Goal: Information Seeking & Learning: Compare options

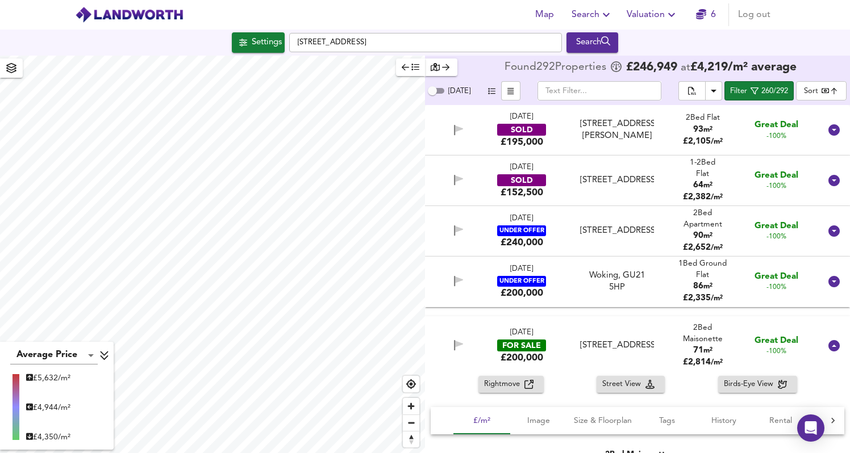
scroll to position [1707, 0]
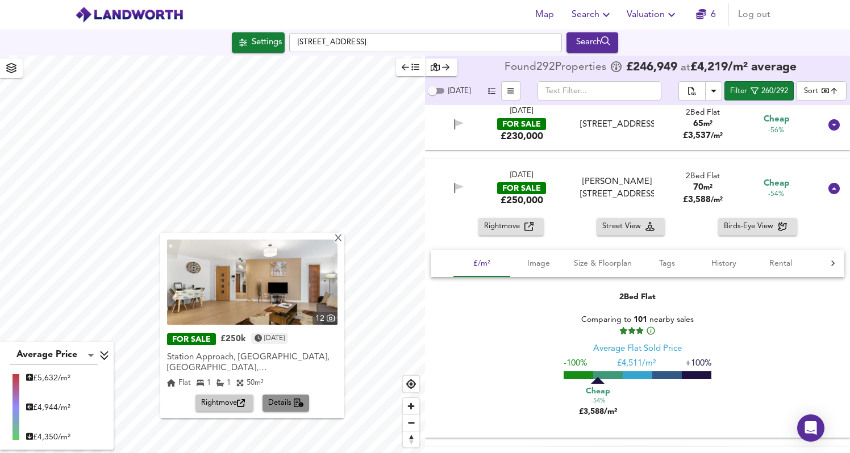
click at [299, 397] on span "Details" at bounding box center [286, 403] width 36 height 13
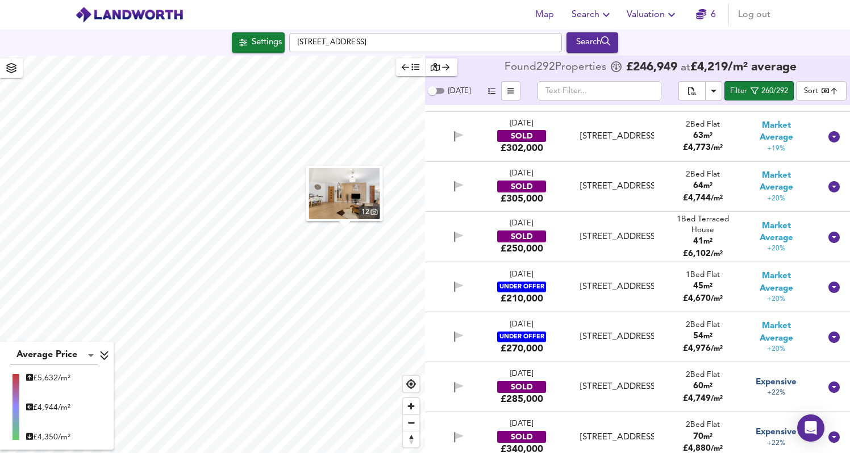
scroll to position [11059, 0]
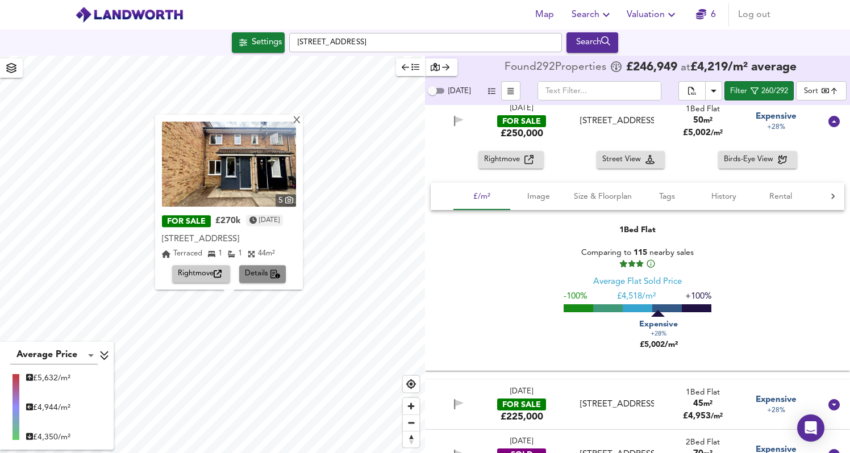
click at [256, 269] on span "Details" at bounding box center [263, 274] width 36 height 13
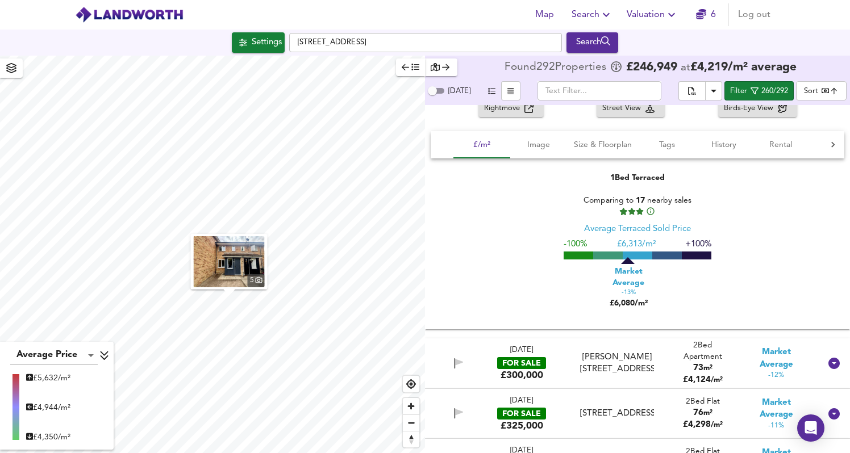
scroll to position [5827, 0]
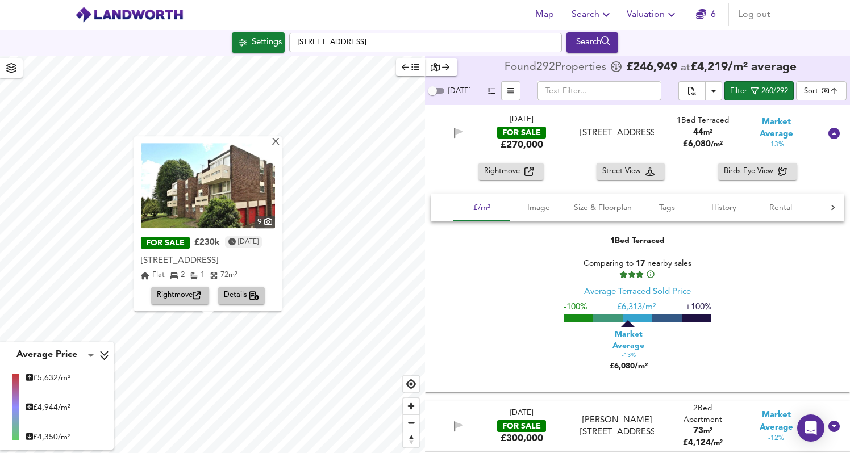
click at [238, 306] on div "9 FOR SALE £230k [DATE] [STREET_ADDRESS][GEOGRAPHIC_DATA] 2 1 72 m² Rightmove D…" at bounding box center [208, 223] width 148 height 175
click at [246, 300] on span "Details" at bounding box center [242, 296] width 36 height 13
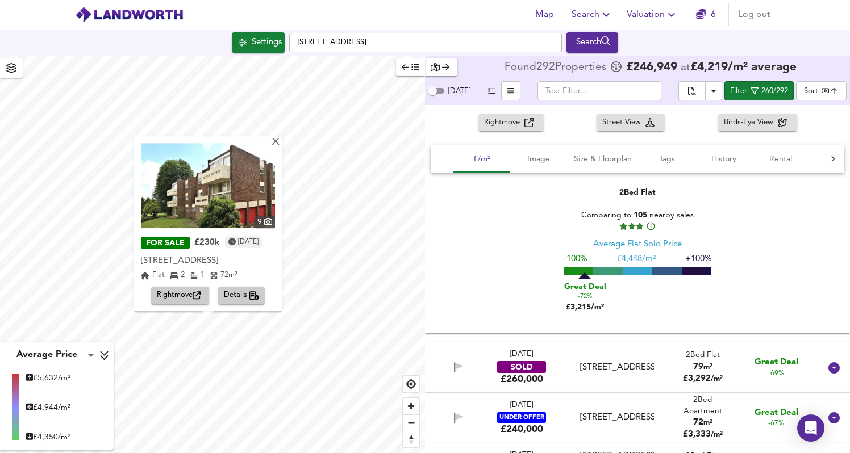
scroll to position [860, 0]
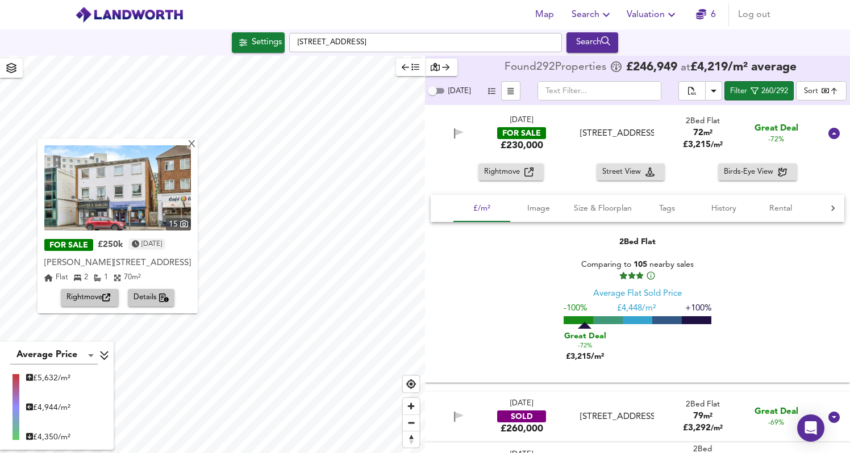
click at [164, 300] on icon "button" at bounding box center [164, 298] width 10 height 9
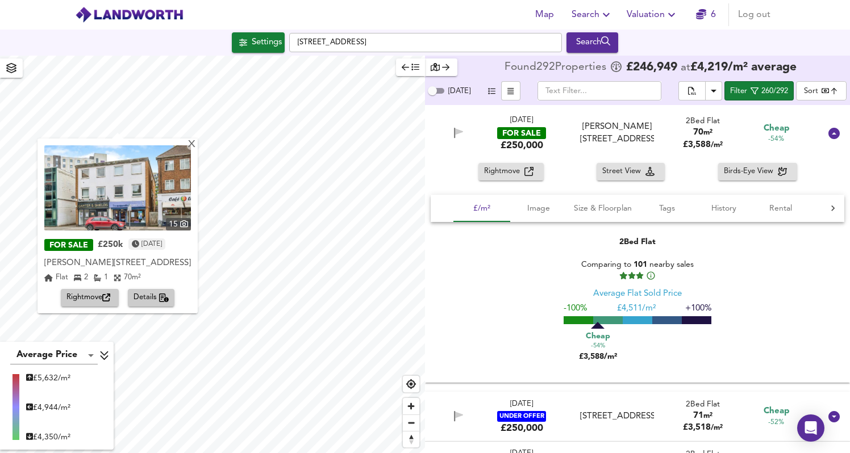
scroll to position [1762, 0]
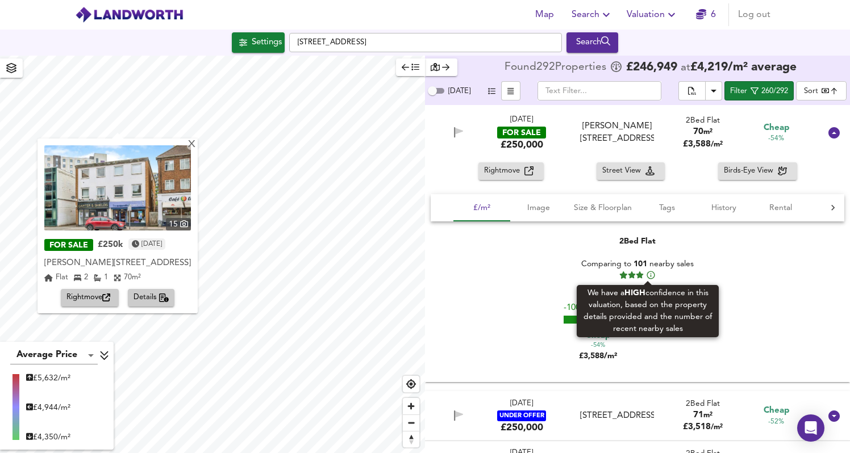
click at [647, 276] on icon at bounding box center [651, 275] width 10 height 10
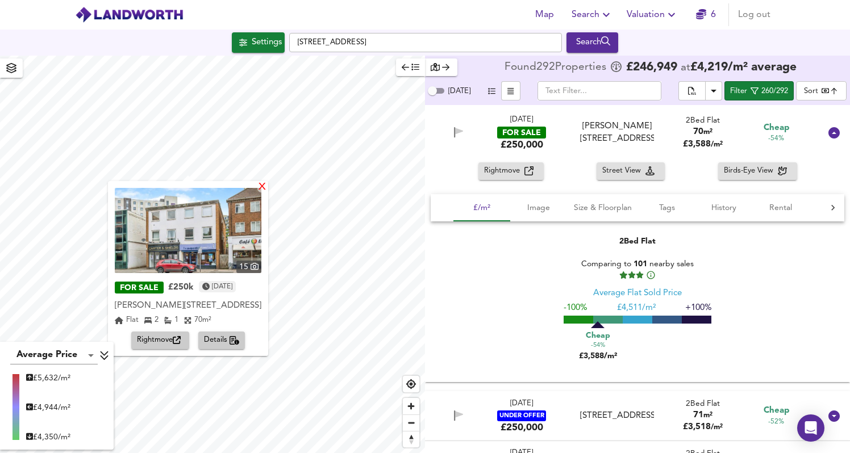
click at [266, 187] on div "X" at bounding box center [262, 187] width 10 height 11
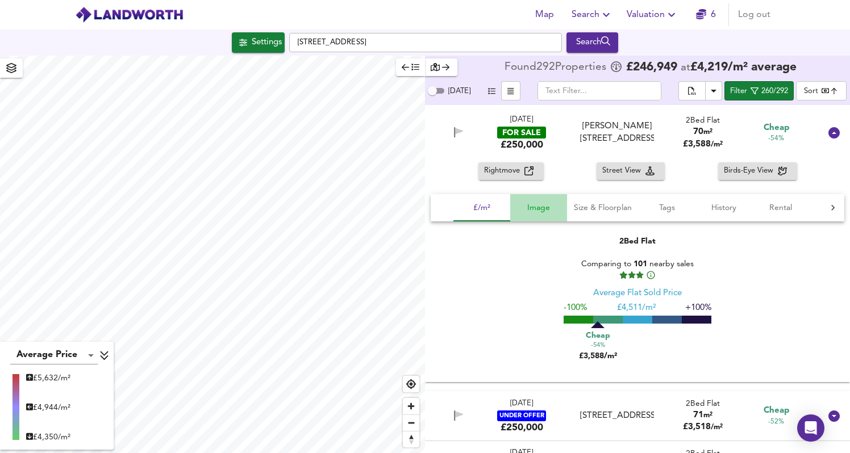
click at [549, 205] on span "Image" at bounding box center [538, 208] width 43 height 14
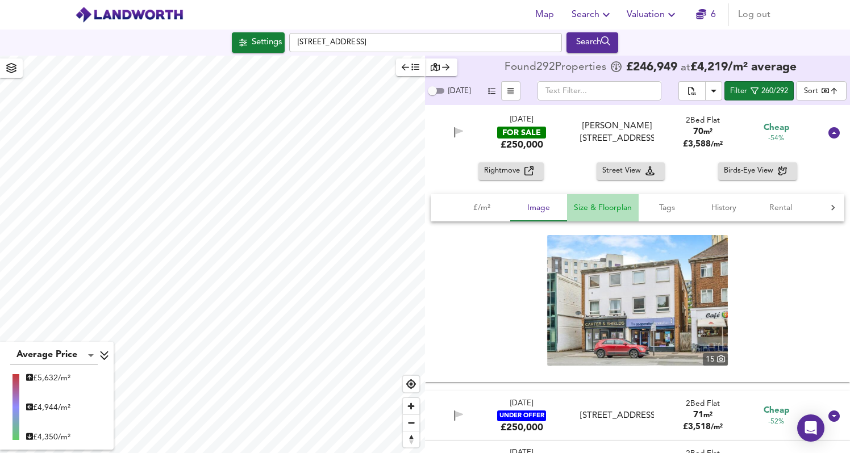
click at [615, 214] on span "Size & Floorplan" at bounding box center [603, 208] width 58 height 14
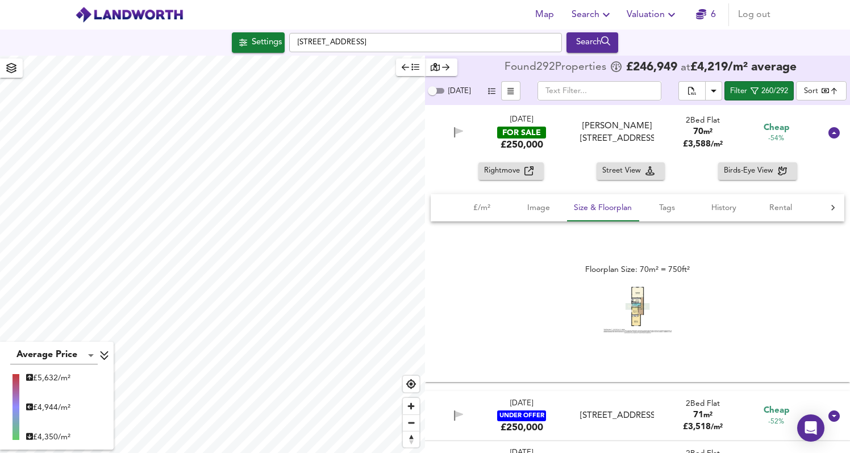
click at [635, 305] on img at bounding box center [637, 309] width 68 height 47
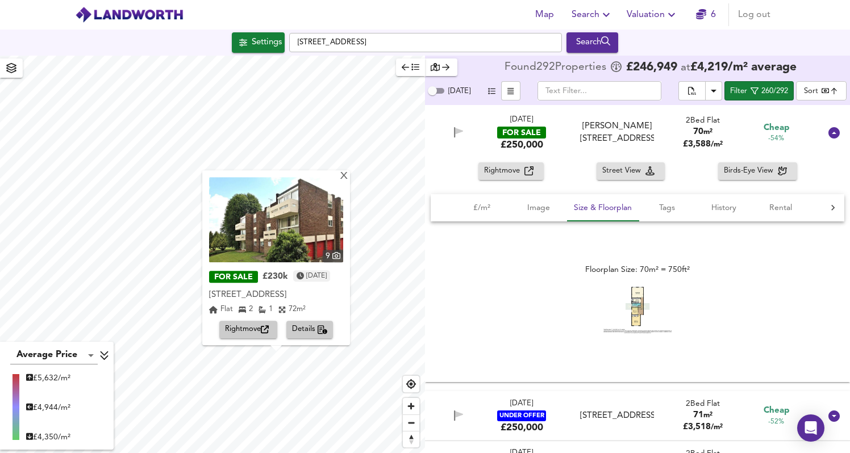
click at [326, 330] on icon "button" at bounding box center [323, 330] width 10 height 9
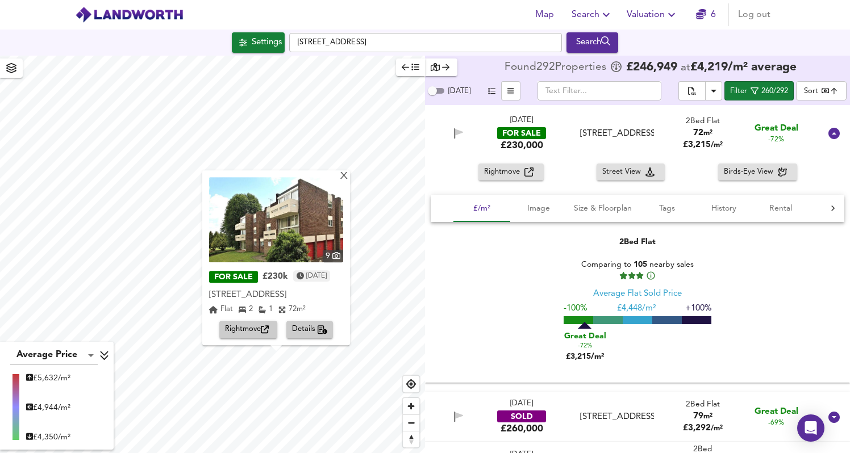
scroll to position [852, 0]
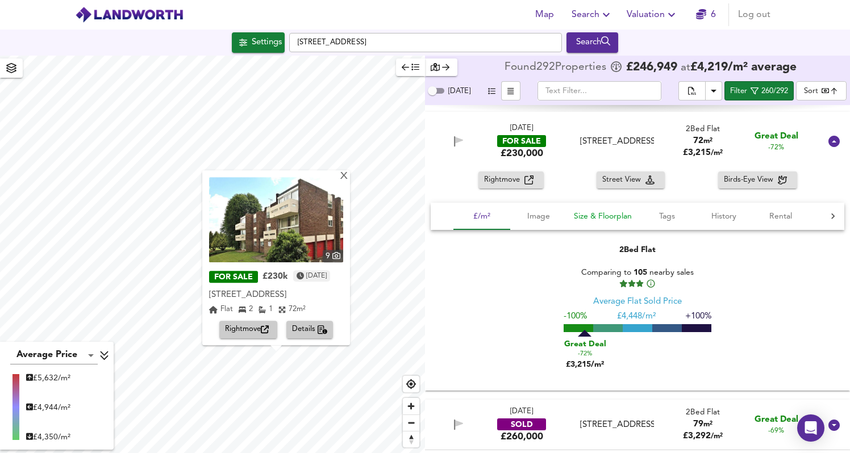
click at [618, 218] on span "Size & Floorplan" at bounding box center [603, 217] width 58 height 14
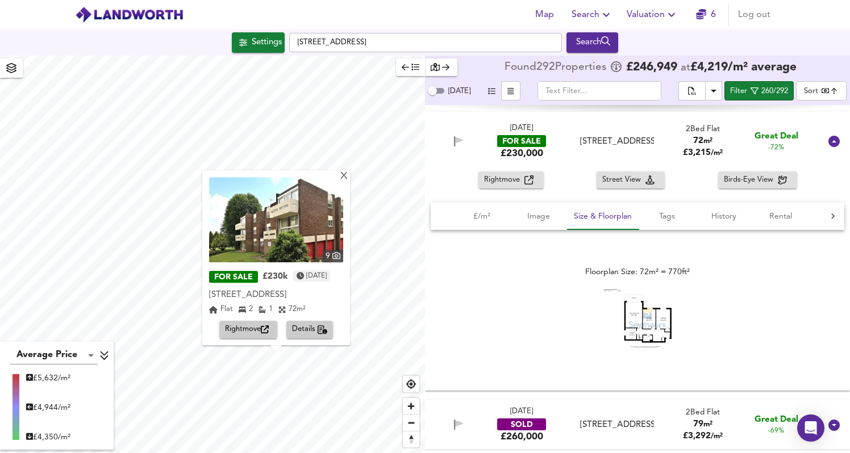
click at [655, 323] on img at bounding box center [637, 319] width 68 height 59
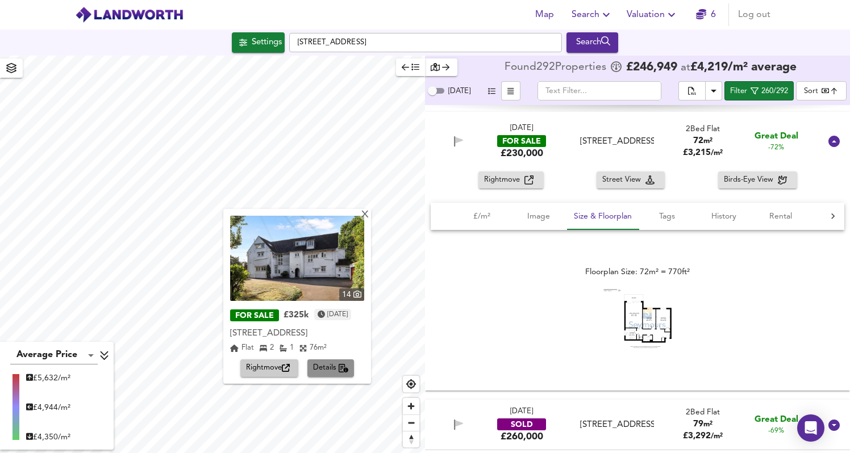
click at [345, 365] on icon "button" at bounding box center [344, 368] width 10 height 9
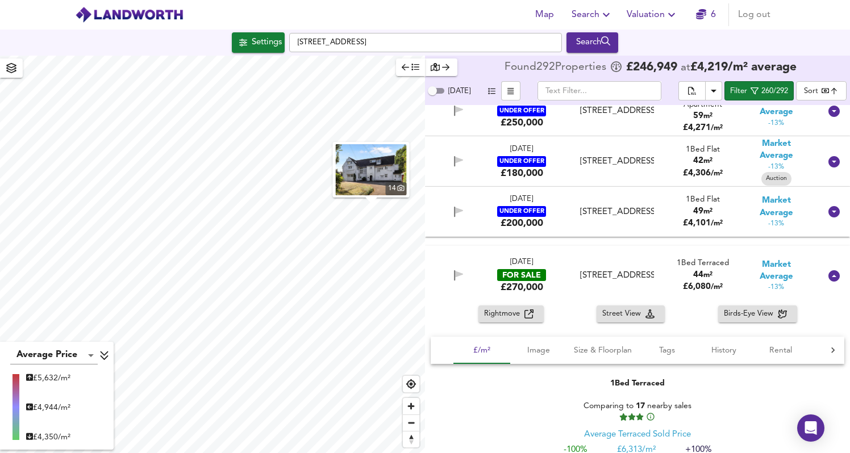
scroll to position [6184, 0]
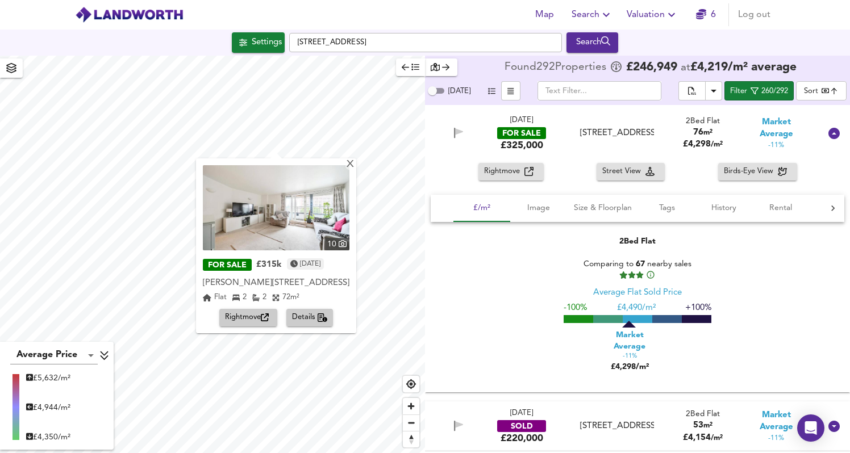
drag, startPoint x: 339, startPoint y: 185, endPoint x: 233, endPoint y: 219, distance: 111.2
click at [229, 220] on div "X 10 FOR SALE £315k [DATE] [PERSON_NAME][GEOGRAPHIC_DATA][PERSON_NAME] Flat 2 2…" at bounding box center [212, 255] width 425 height 398
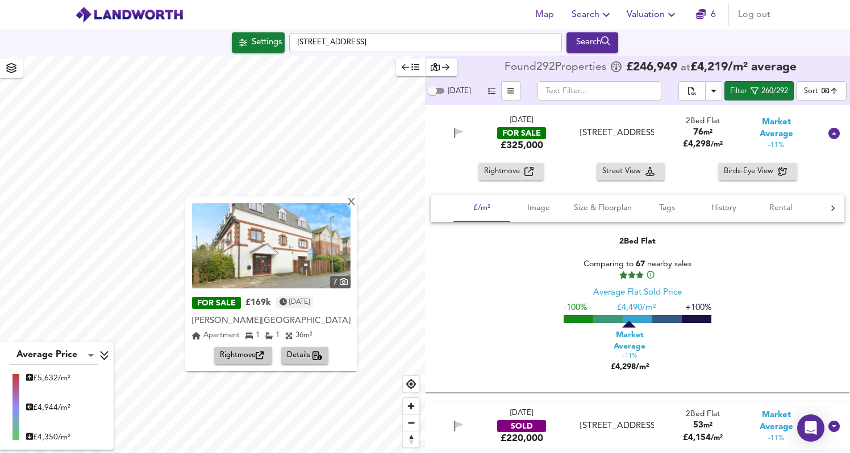
click at [312, 363] on button "Details" at bounding box center [304, 356] width 47 height 18
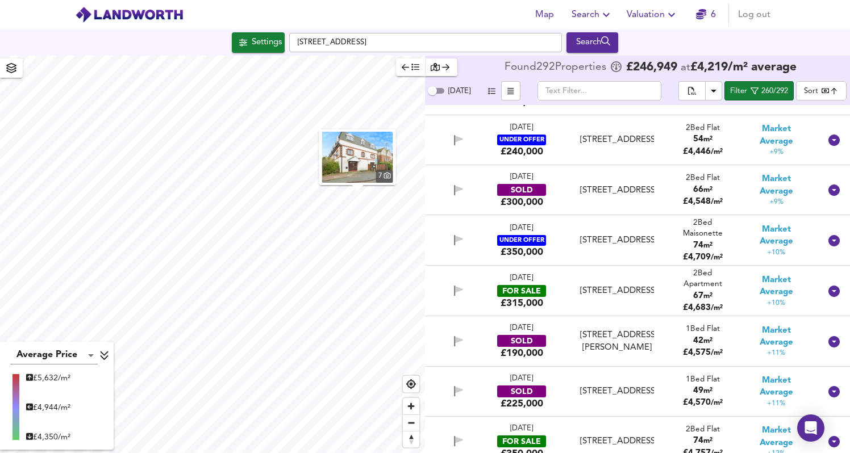
scroll to position [9509, 0]
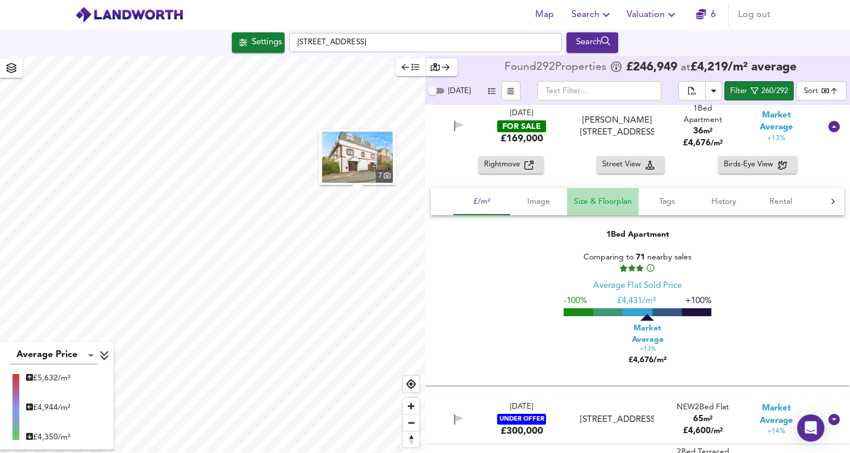
click at [591, 215] on button "Size & Floorplan" at bounding box center [603, 201] width 72 height 27
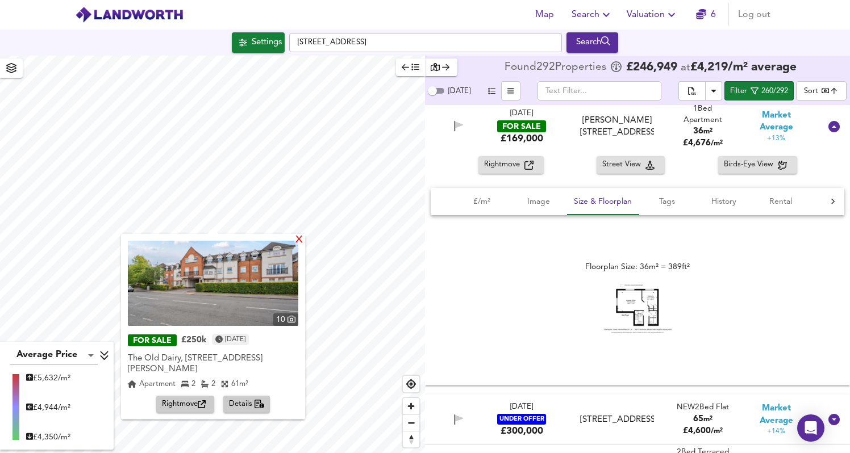
click at [302, 236] on div "X" at bounding box center [299, 240] width 10 height 11
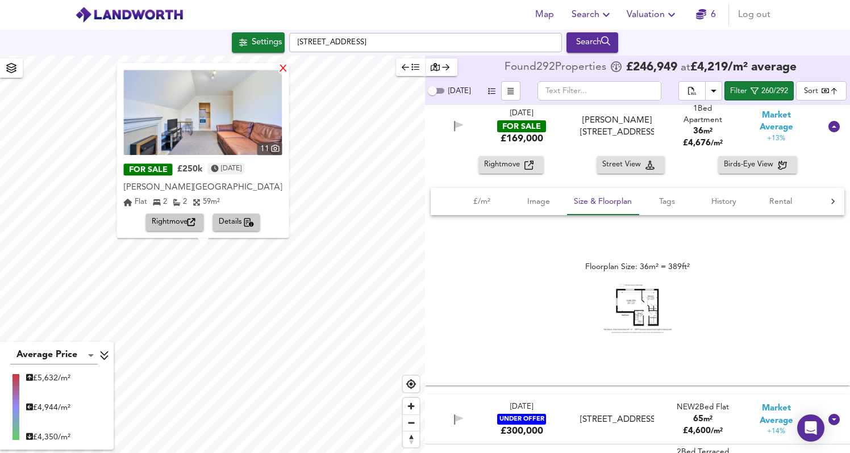
click at [278, 72] on div "X" at bounding box center [283, 69] width 10 height 11
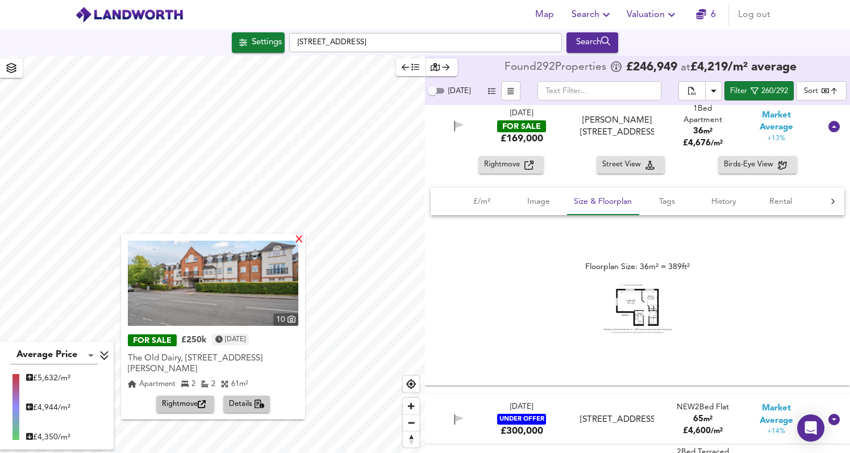
click at [299, 240] on div "X" at bounding box center [299, 240] width 10 height 11
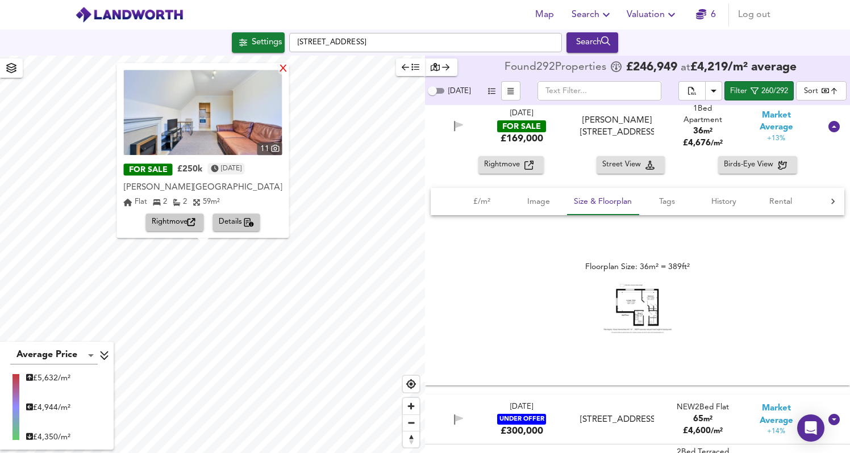
click at [278, 65] on div "X" at bounding box center [283, 69] width 10 height 11
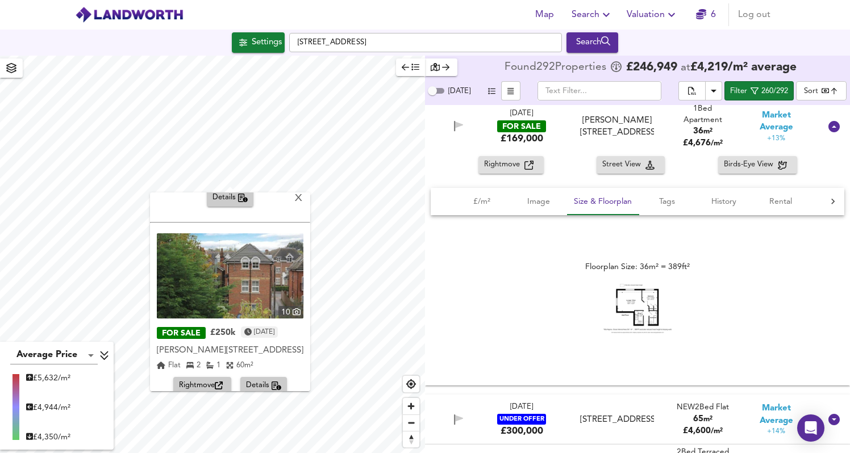
scroll to position [168, 0]
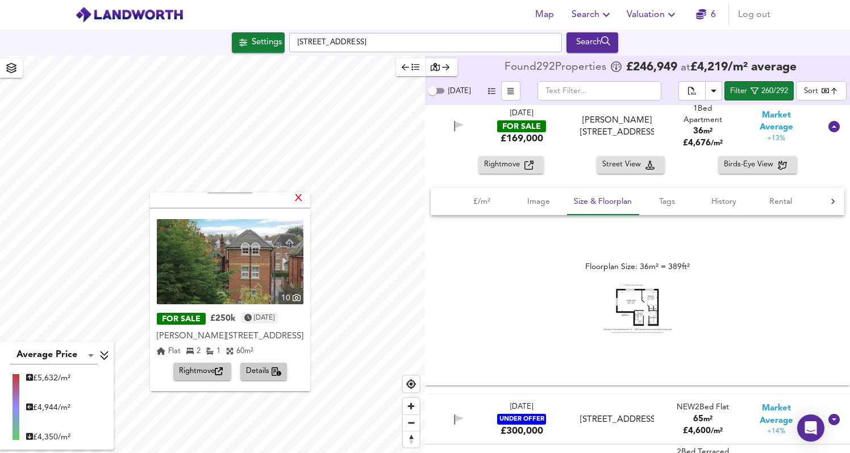
click at [303, 199] on div "X" at bounding box center [299, 199] width 10 height 11
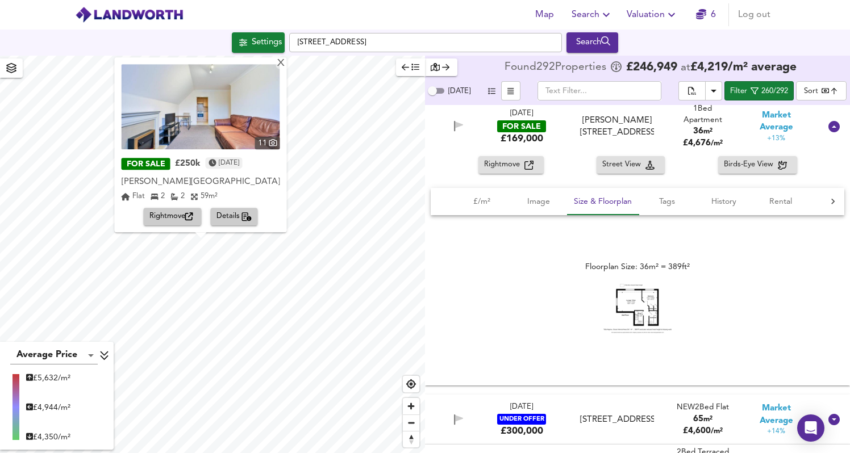
click at [245, 216] on icon "button" at bounding box center [247, 216] width 10 height 9
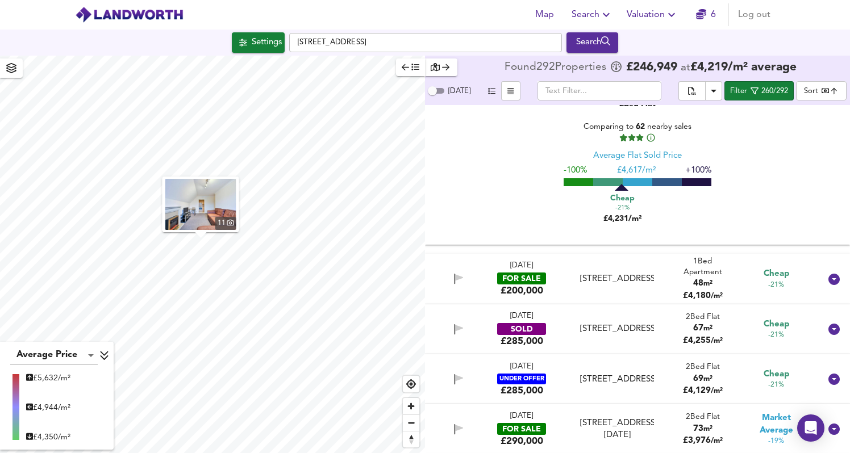
scroll to position [4668, 0]
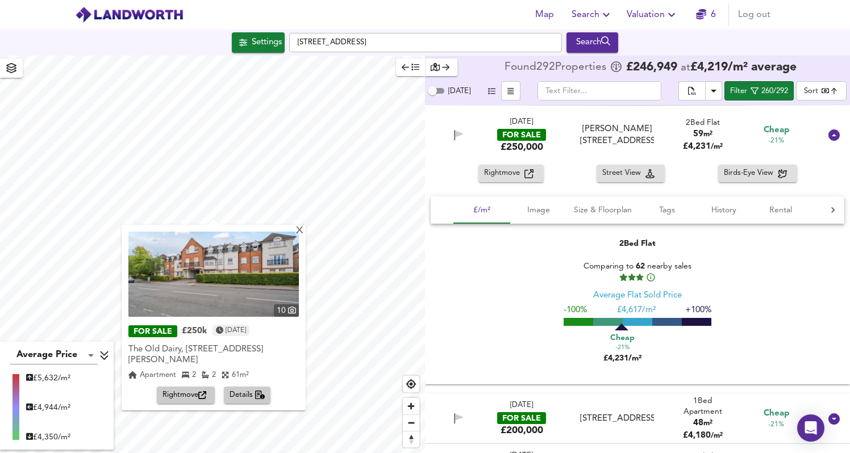
click at [260, 391] on icon "button" at bounding box center [260, 395] width 10 height 9
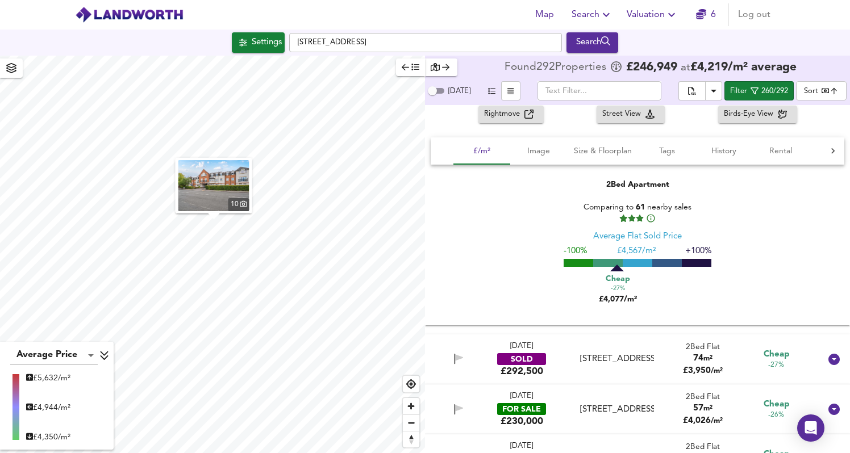
scroll to position [4164, 0]
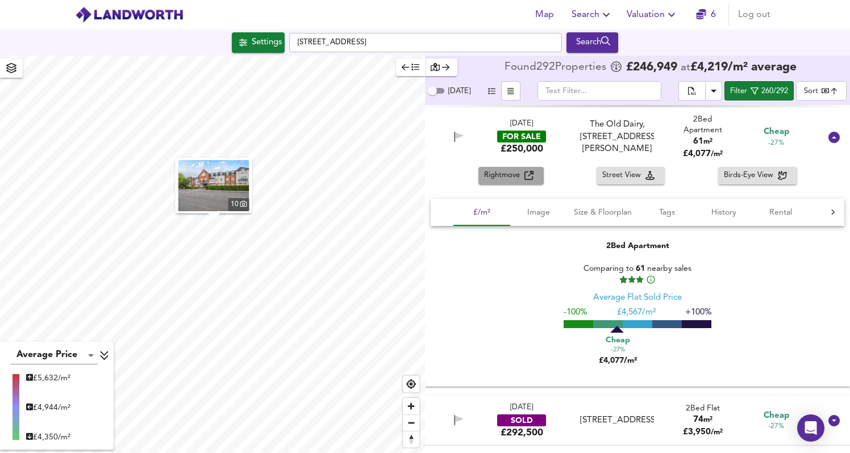
click at [514, 182] on span "Rightmove" at bounding box center [504, 175] width 40 height 13
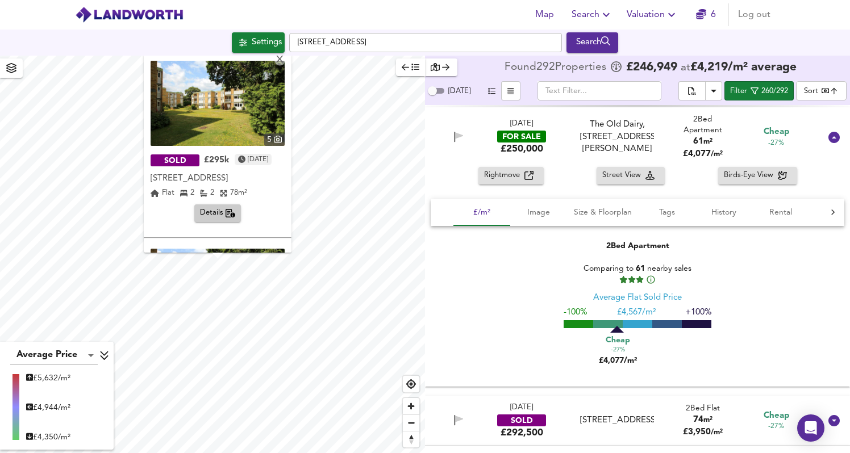
scroll to position [168, 0]
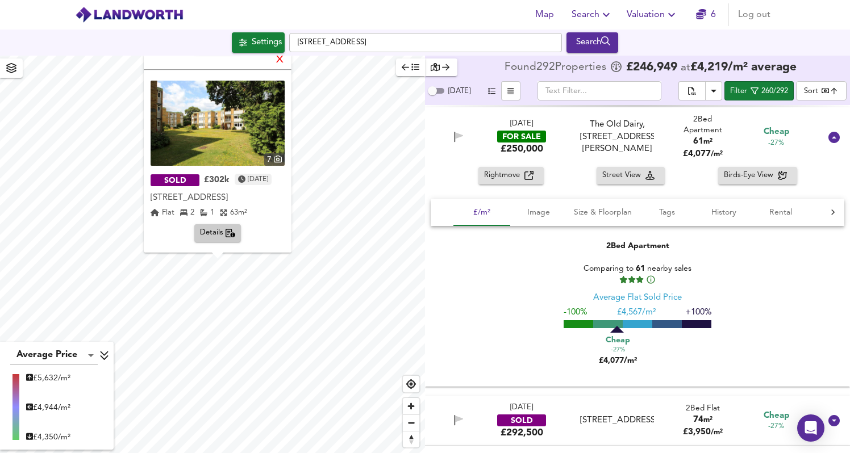
click at [285, 60] on div "X" at bounding box center [280, 60] width 10 height 11
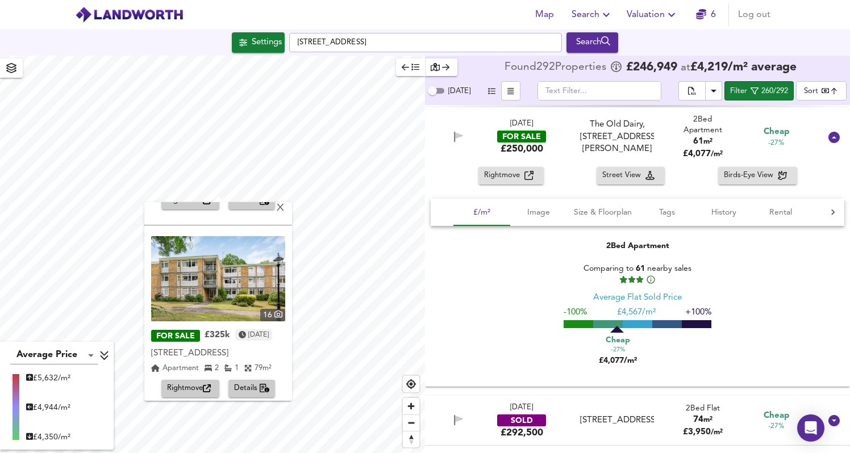
scroll to position [389, 0]
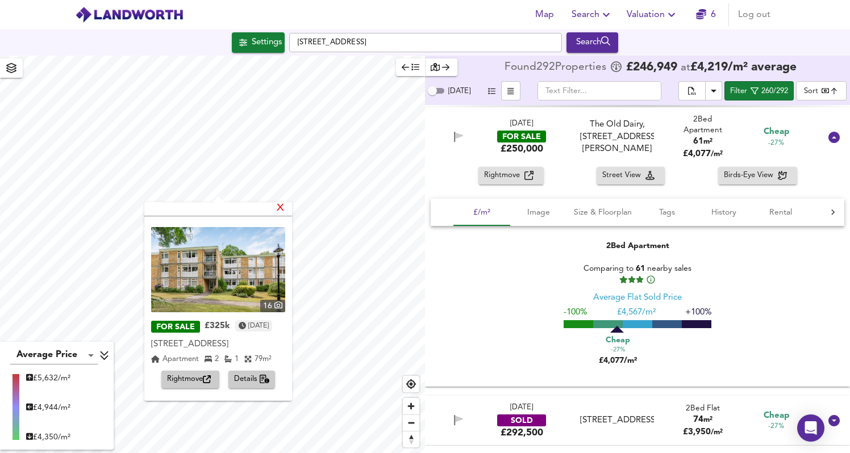
click at [285, 209] on div "X" at bounding box center [281, 208] width 10 height 11
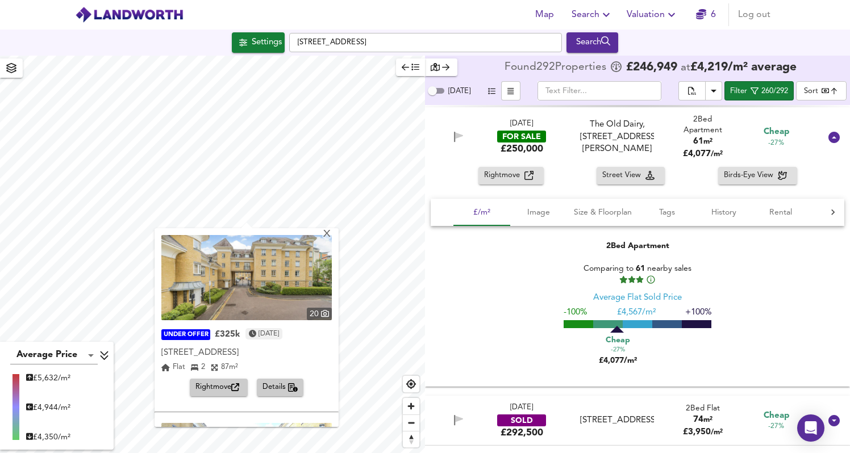
scroll to position [268, 0]
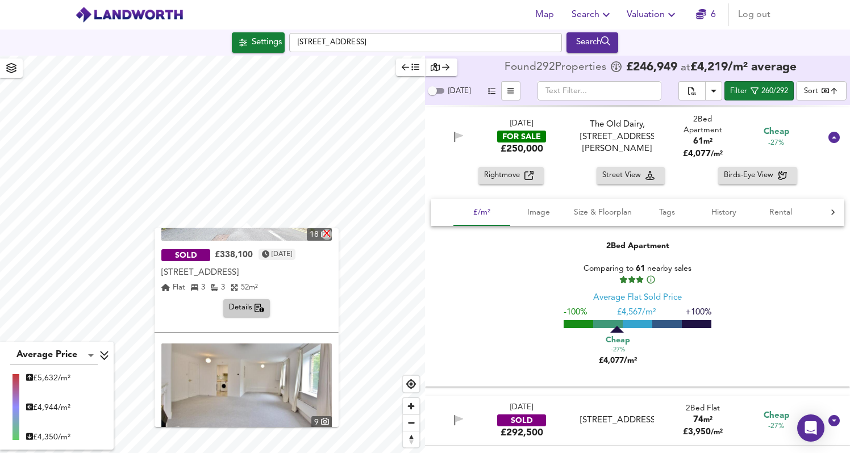
click at [330, 231] on div "X" at bounding box center [327, 235] width 10 height 11
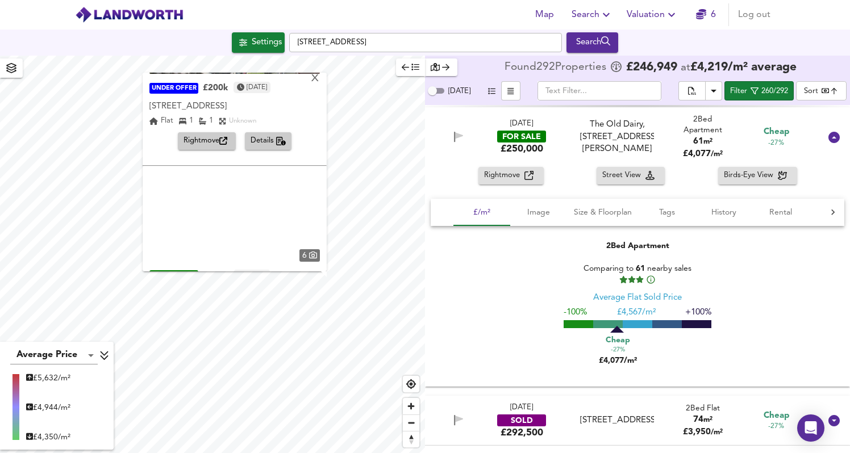
scroll to position [2704, 0]
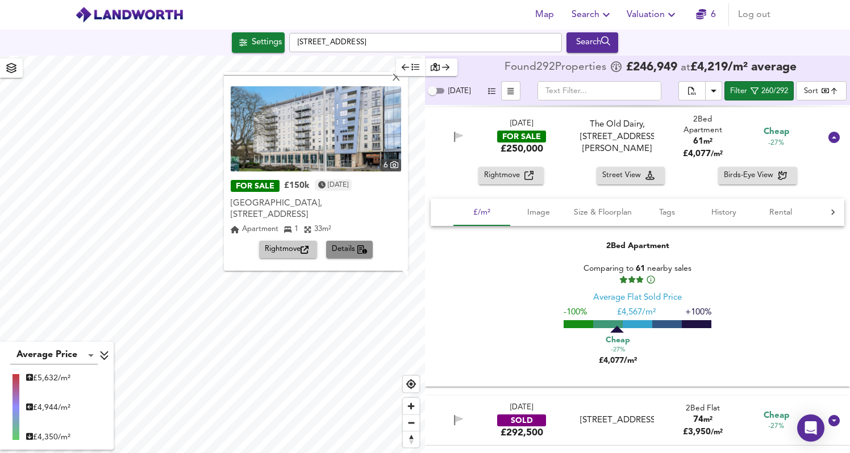
click at [347, 249] on span "Details" at bounding box center [350, 250] width 36 height 13
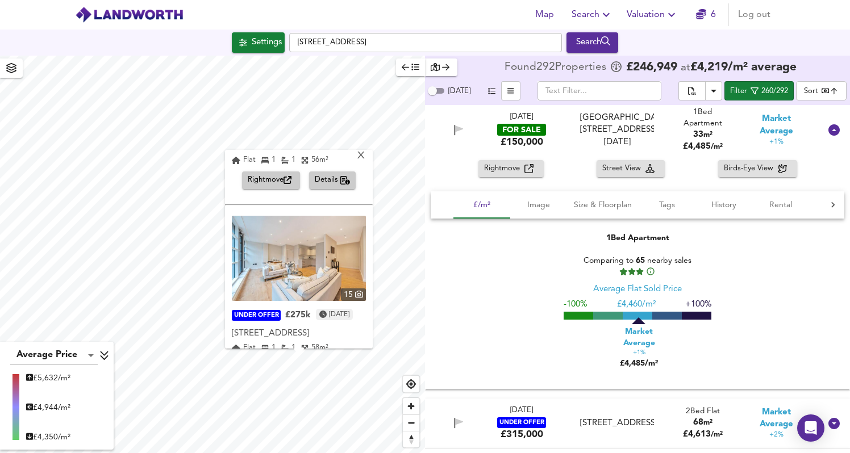
scroll to position [1667, 0]
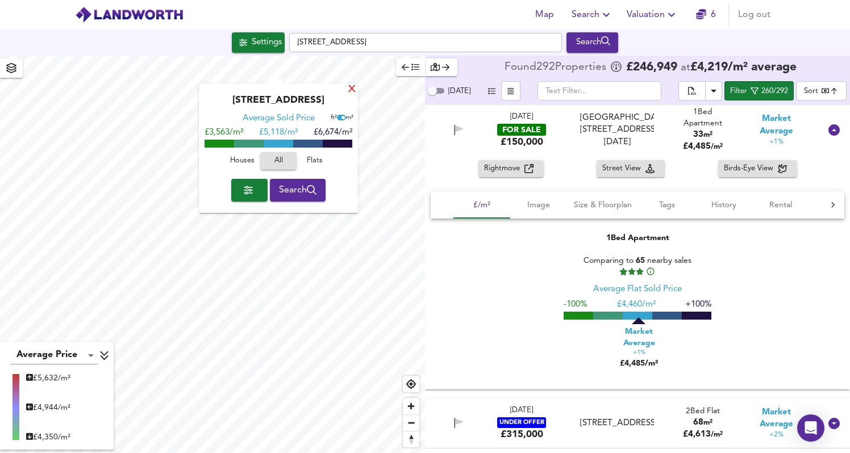
click at [350, 91] on div "X" at bounding box center [352, 90] width 10 height 11
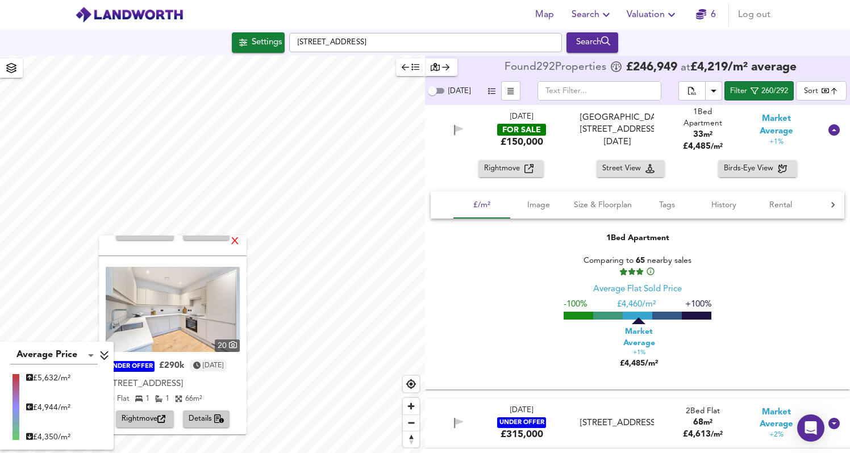
click at [240, 241] on div "X" at bounding box center [235, 242] width 10 height 11
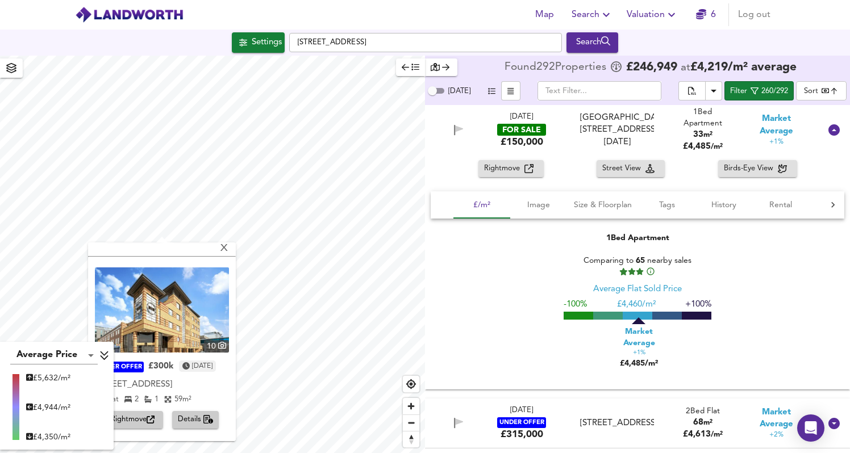
scroll to position [0, 0]
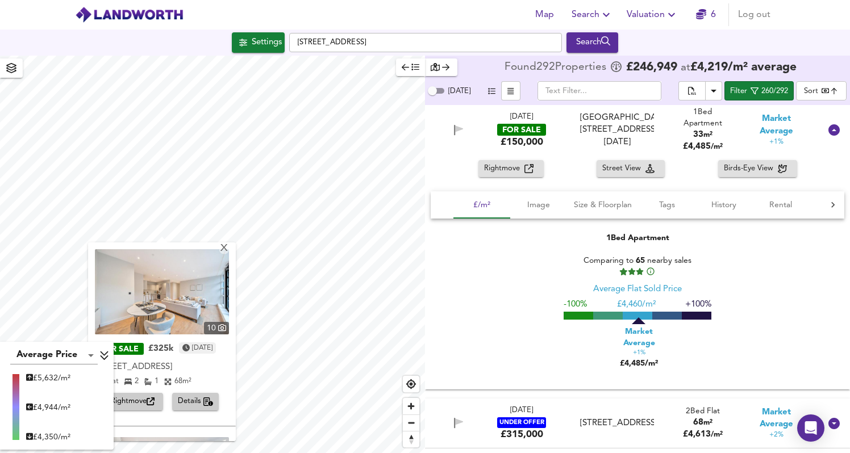
click at [189, 403] on span "Details" at bounding box center [196, 401] width 36 height 13
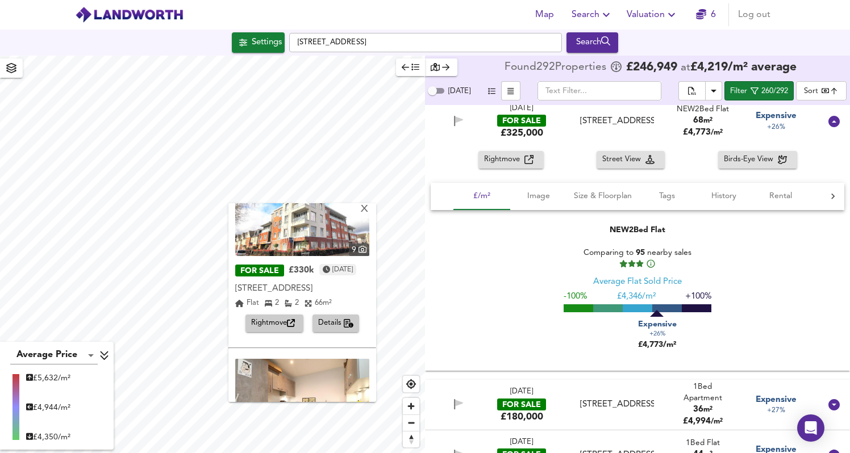
scroll to position [44, 0]
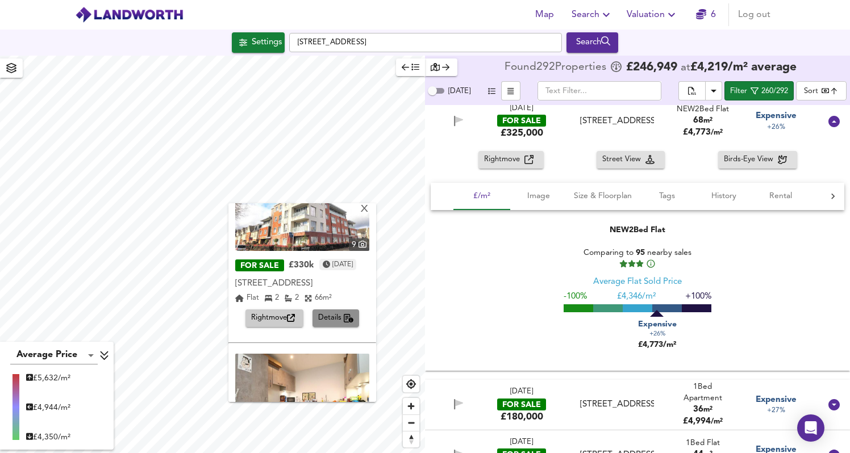
click at [333, 322] on span "Details" at bounding box center [336, 318] width 36 height 13
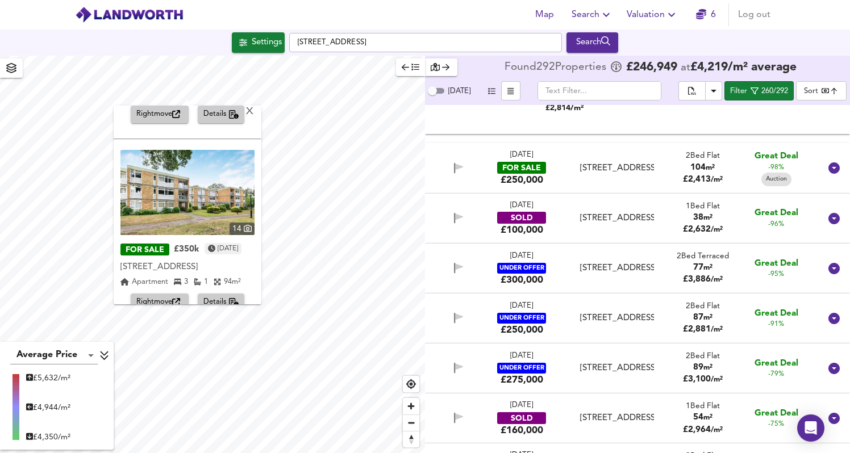
scroll to position [389, 0]
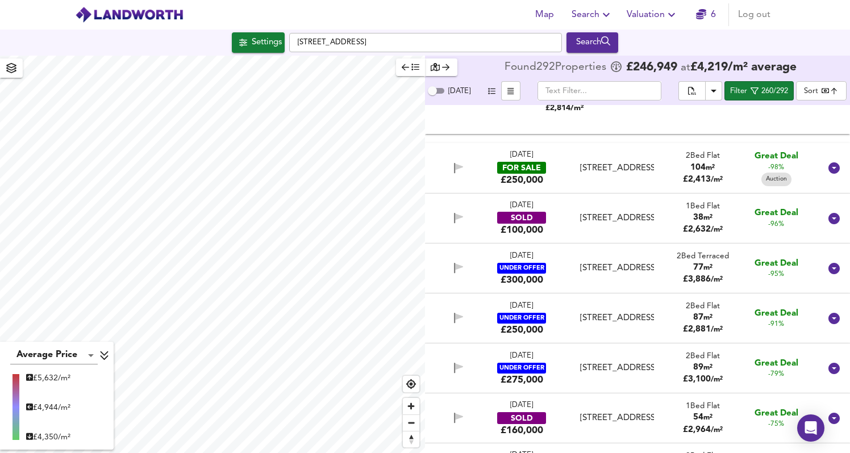
click at [40, 0] on html "Map Search Valuation 6 Log out [GEOGRAPHIC_DATA] Search X 12 UNDER OFFER £320k …" at bounding box center [425, 226] width 850 height 453
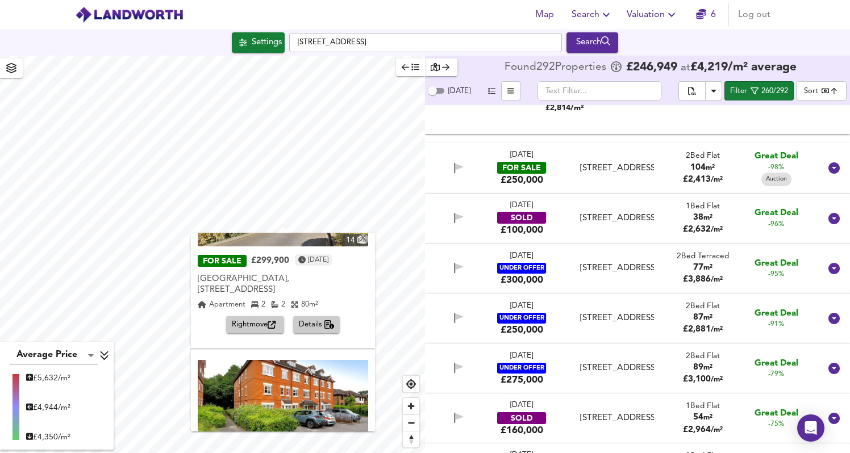
scroll to position [110, 0]
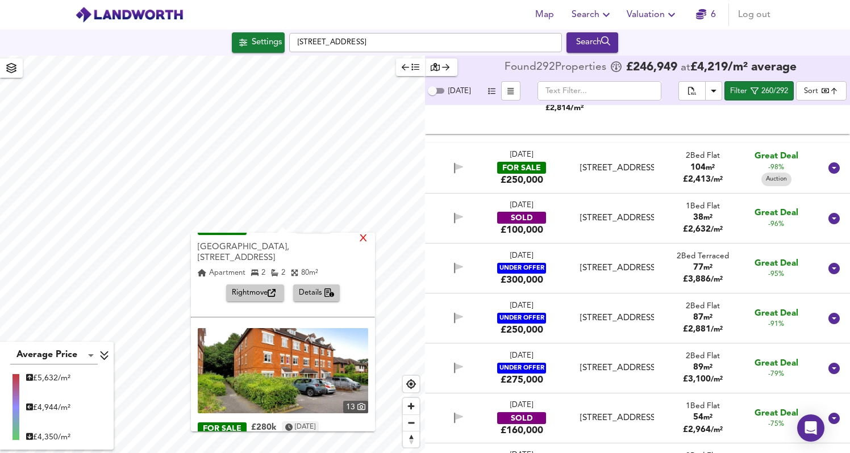
click at [367, 244] on div "X" at bounding box center [363, 239] width 10 height 11
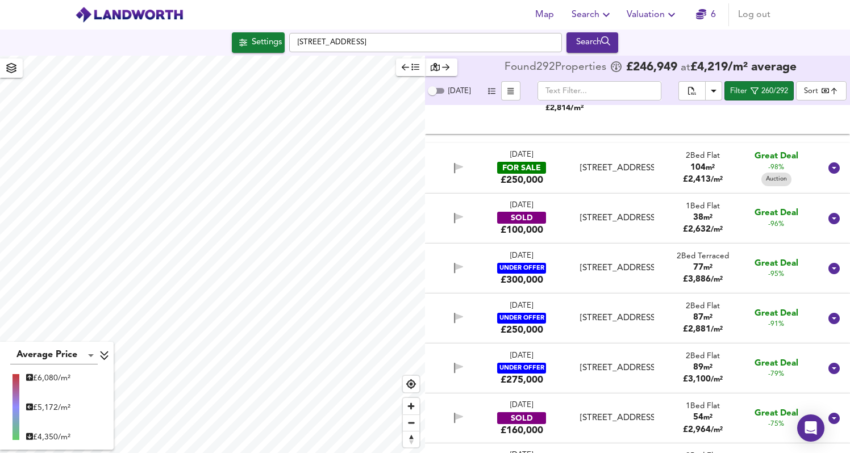
type input "1490"
click at [599, 45] on div "Search" at bounding box center [592, 42] width 46 height 15
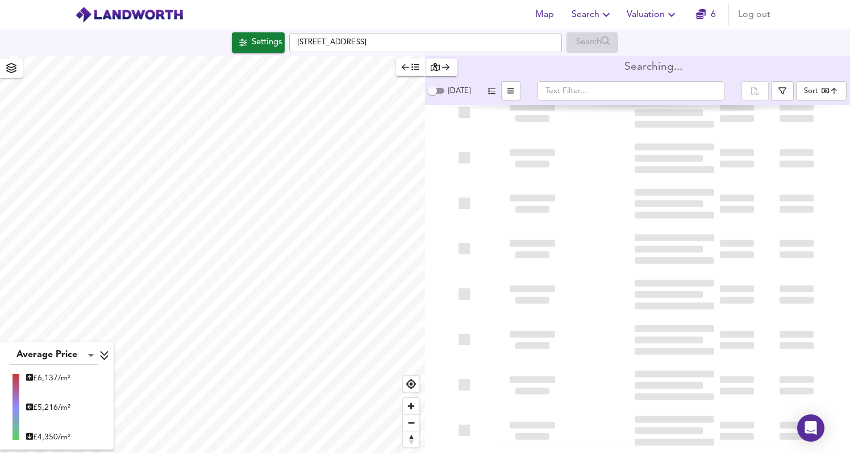
type input "bestdeal"
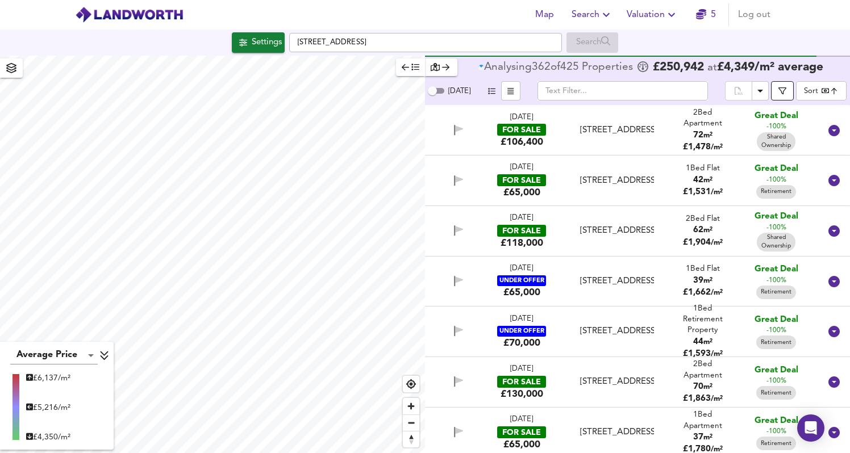
click at [785, 90] on icon "button" at bounding box center [782, 91] width 8 height 8
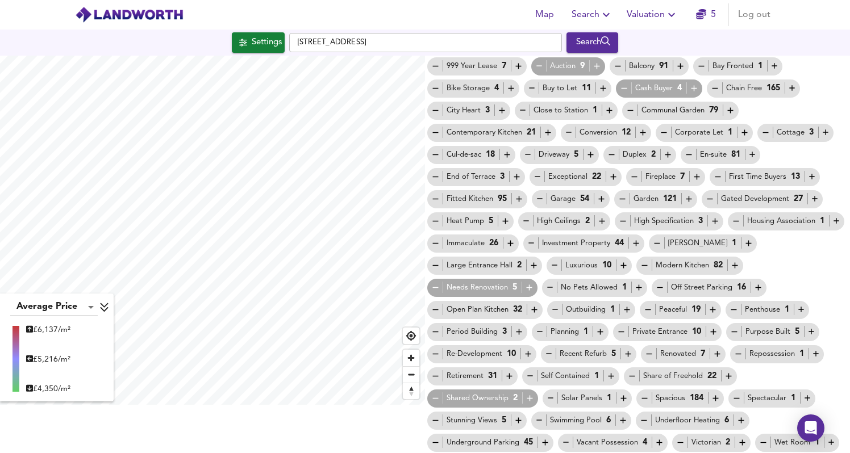
scroll to position [43, 0]
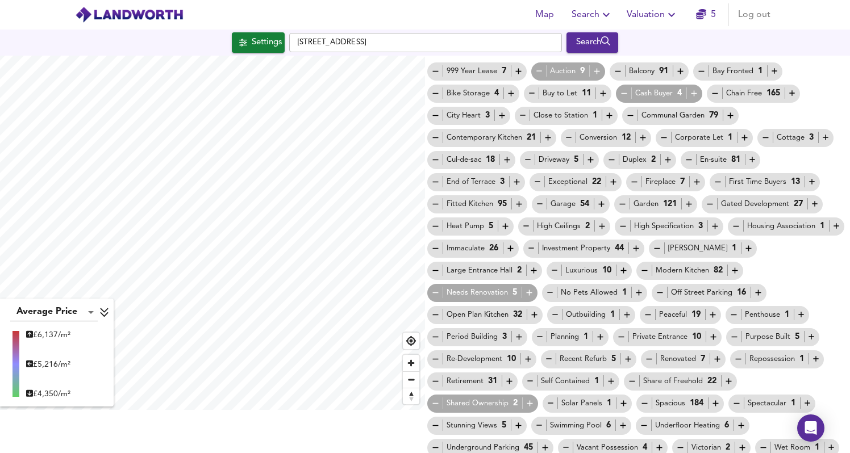
click at [440, 399] on icon "button" at bounding box center [436, 404] width 10 height 10
click at [440, 377] on icon "button" at bounding box center [436, 382] width 10 height 10
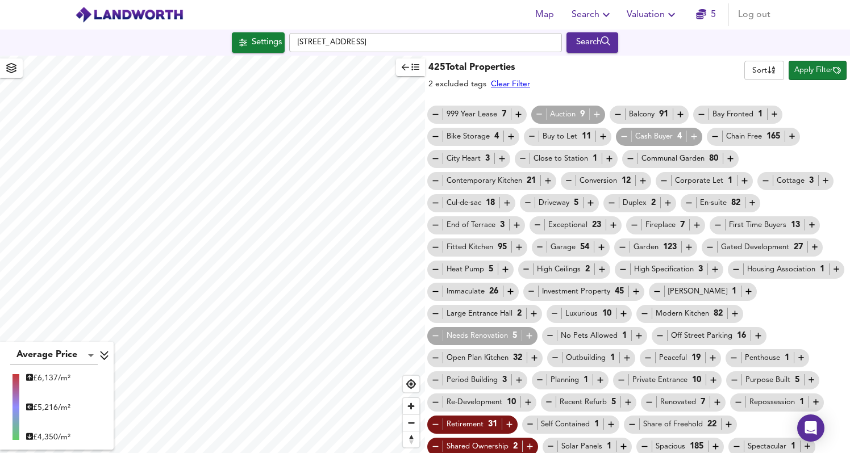
click at [811, 74] on span "Apply Filter" at bounding box center [817, 70] width 47 height 13
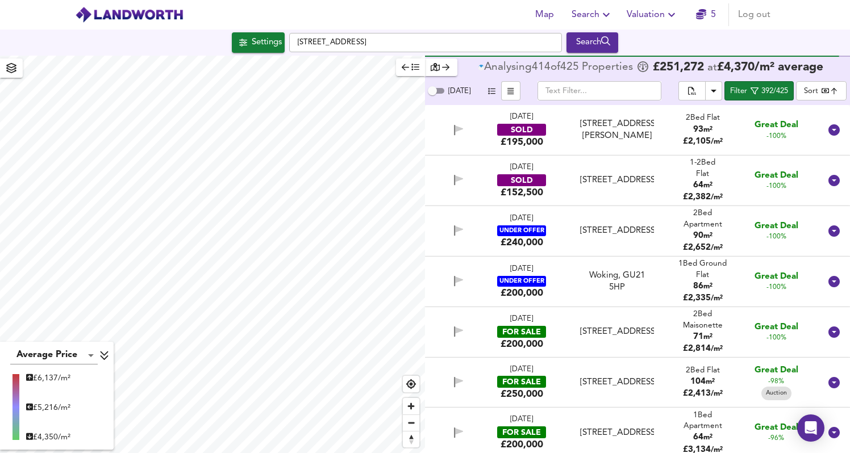
click at [624, 326] on div "[STREET_ADDRESS]" at bounding box center [616, 332] width 73 height 12
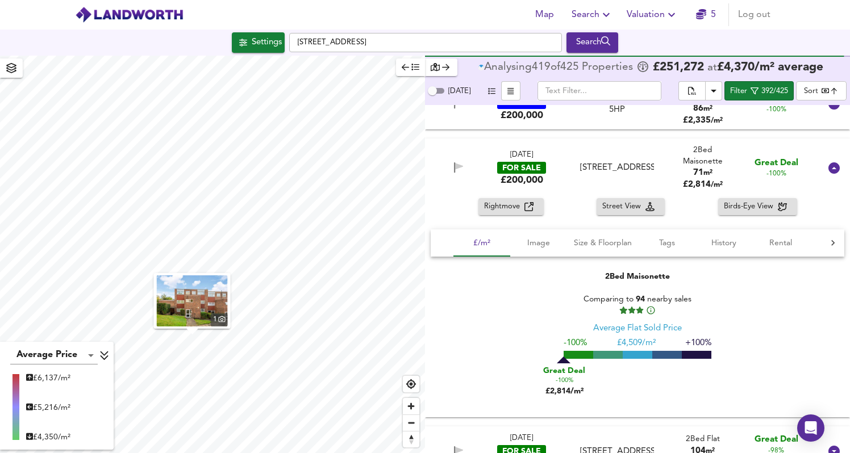
scroll to position [295, 0]
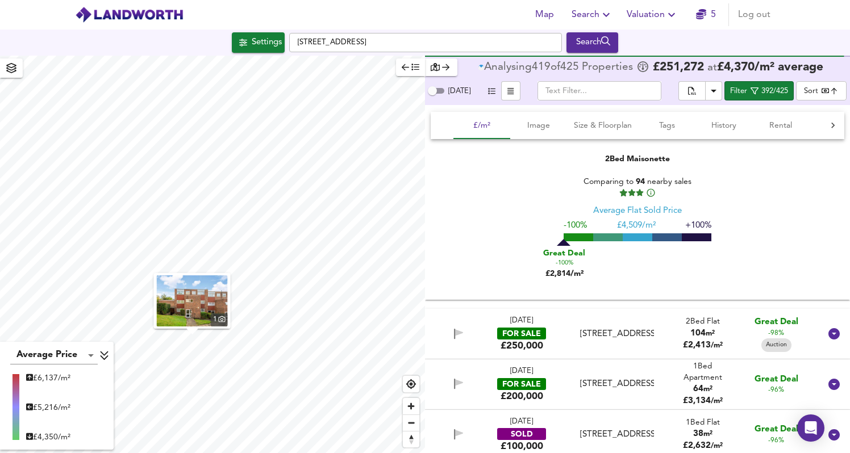
click at [668, 316] on div "[DATE] FOR SALE £250,000 [STREET_ADDRESS] 2 Bed Flat 104 m² £ 2,413 / m² Great …" at bounding box center [623, 334] width 393 height 36
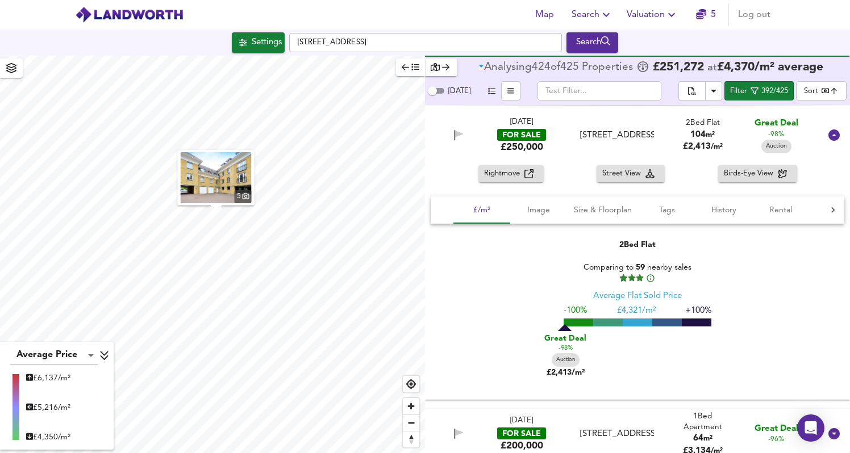
scroll to position [710, 0]
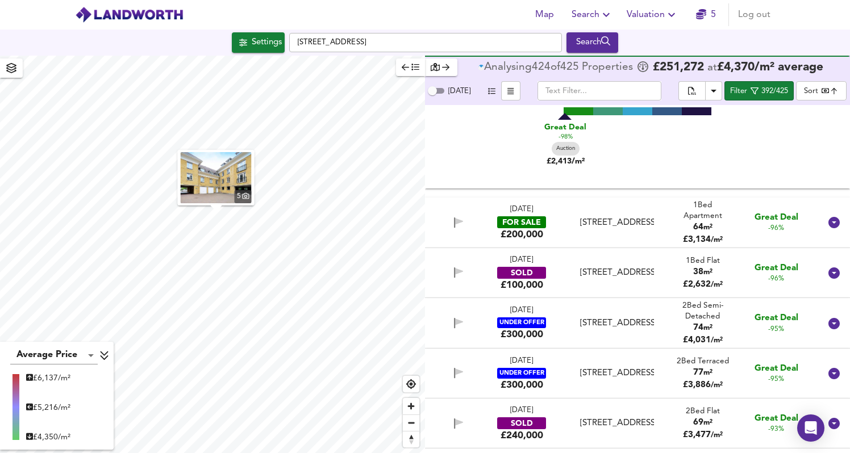
click at [663, 216] on div "[DATE] FOR SALE £200,000 [STREET_ADDRESS] Bed Apartment 64 m² £ 3,134 / m² Grea…" at bounding box center [623, 223] width 393 height 37
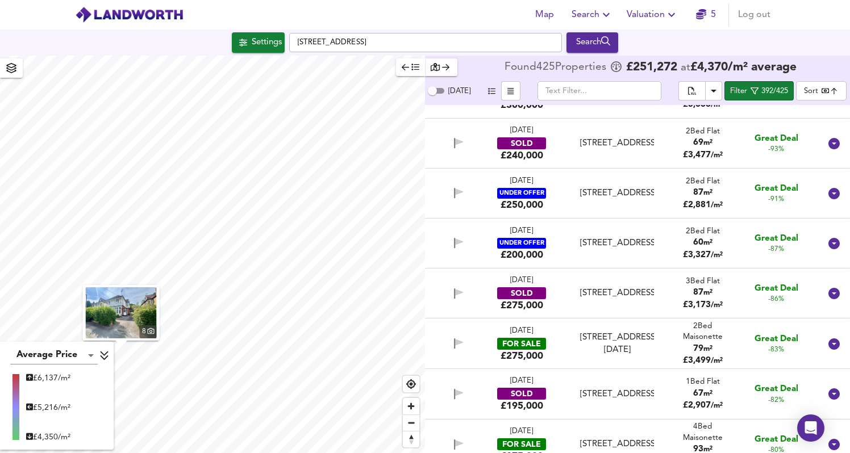
scroll to position [1291, 0]
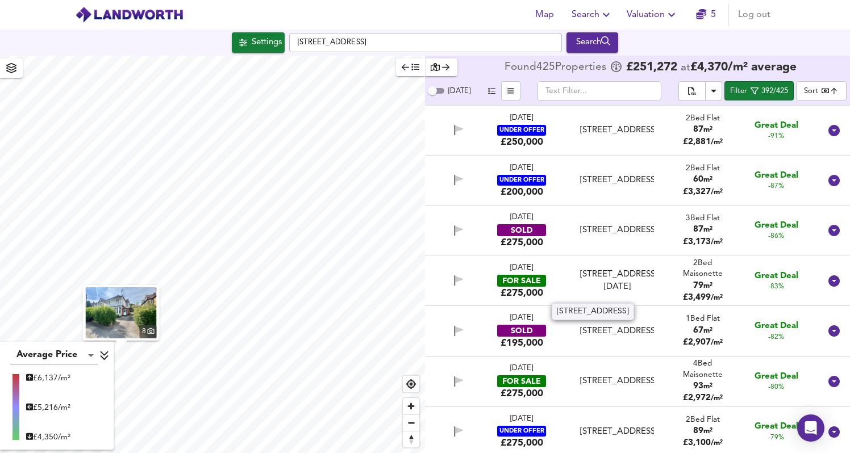
click at [614, 286] on div "[STREET_ADDRESS][DATE]" at bounding box center [616, 281] width 73 height 24
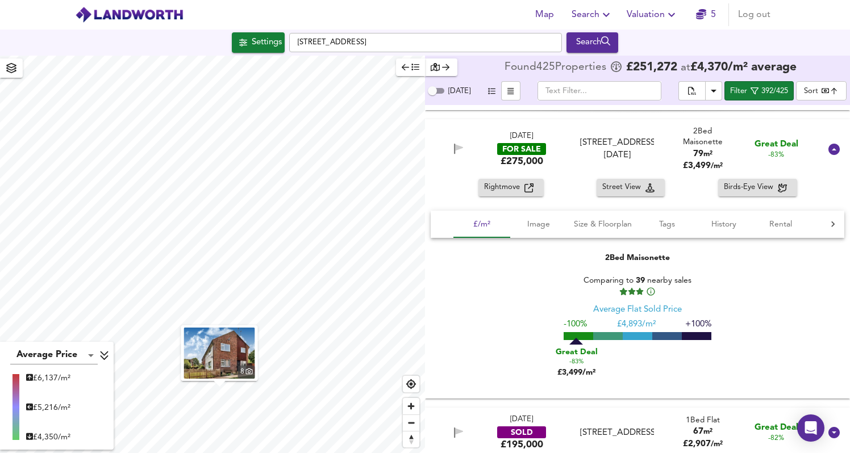
scroll to position [1435, 0]
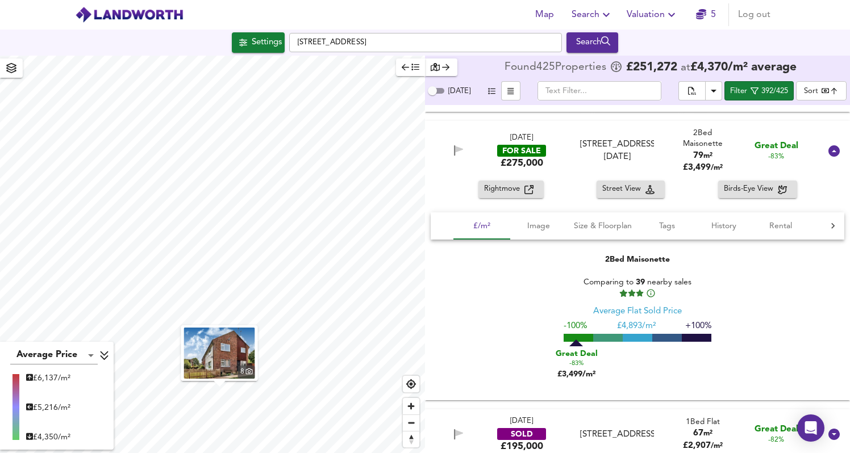
click at [528, 191] on icon "button" at bounding box center [528, 189] width 9 height 9
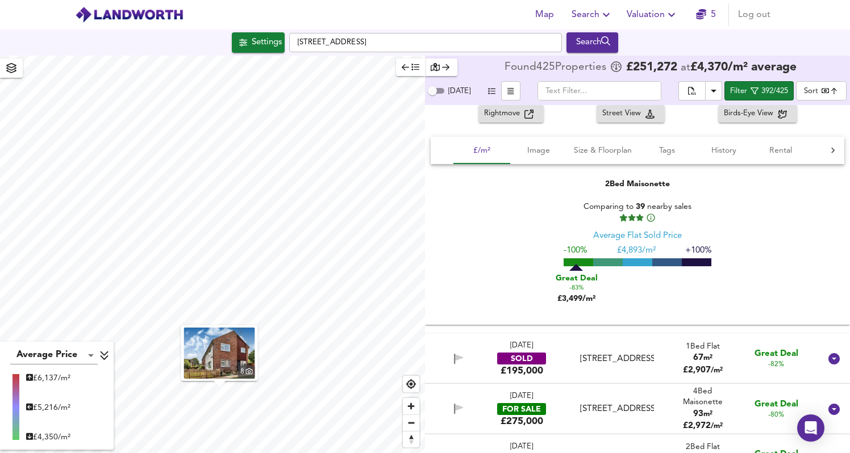
scroll to position [1720, 0]
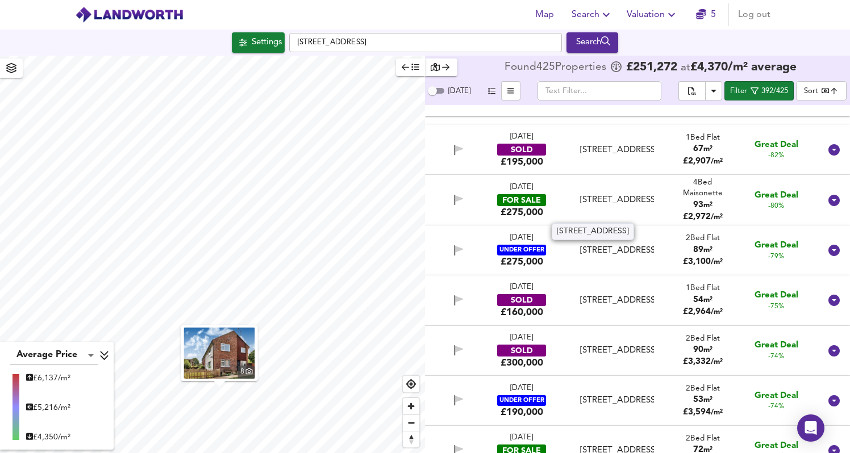
click at [634, 206] on div "[STREET_ADDRESS]" at bounding box center [616, 200] width 73 height 12
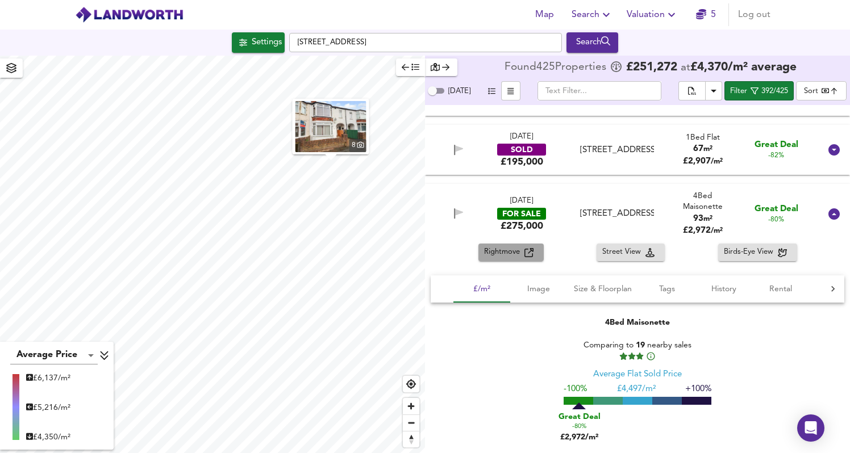
click at [522, 257] on span "Rightmove" at bounding box center [504, 252] width 40 height 13
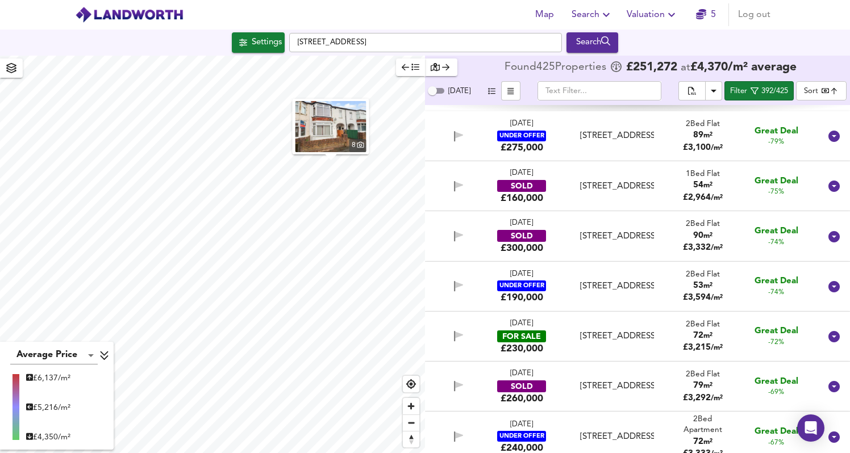
scroll to position [2084, 0]
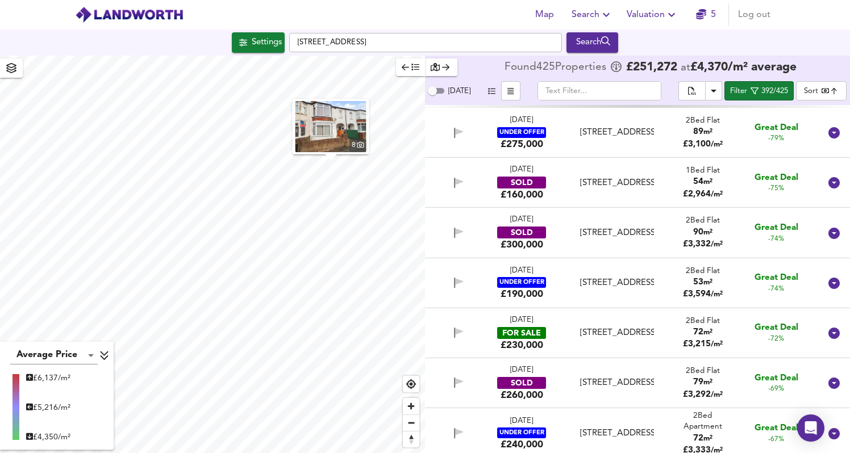
click at [626, 333] on div "[STREET_ADDRESS]" at bounding box center [616, 333] width 73 height 12
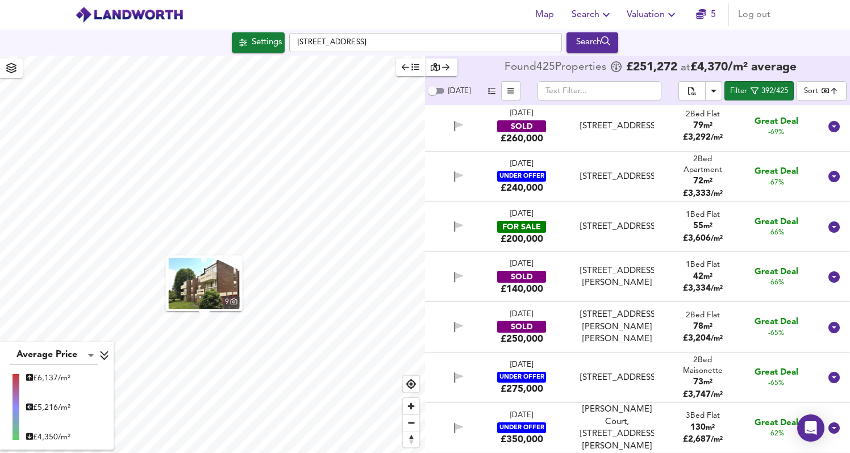
scroll to position [2590, 0]
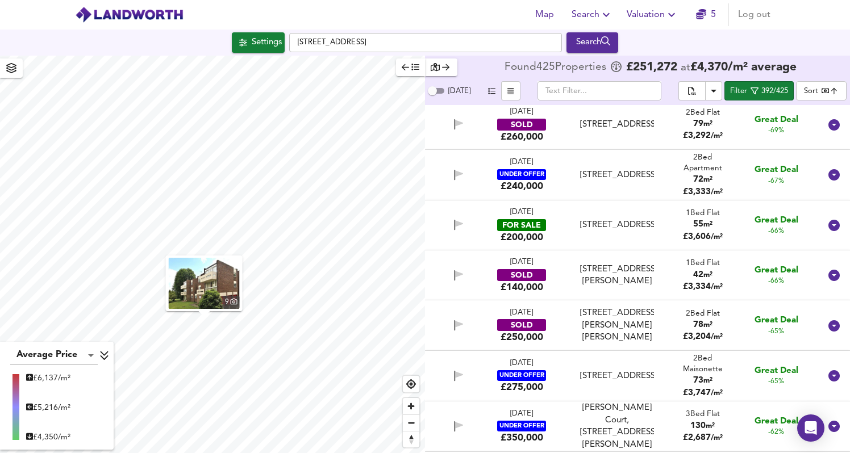
click at [676, 222] on div "1 Bed Flat 55 m² £ 3,606 / m²" at bounding box center [702, 225] width 59 height 35
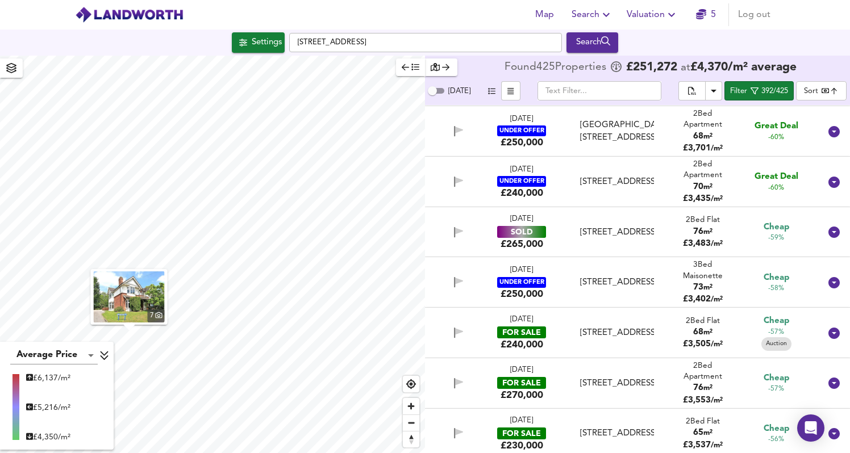
scroll to position [3306, 0]
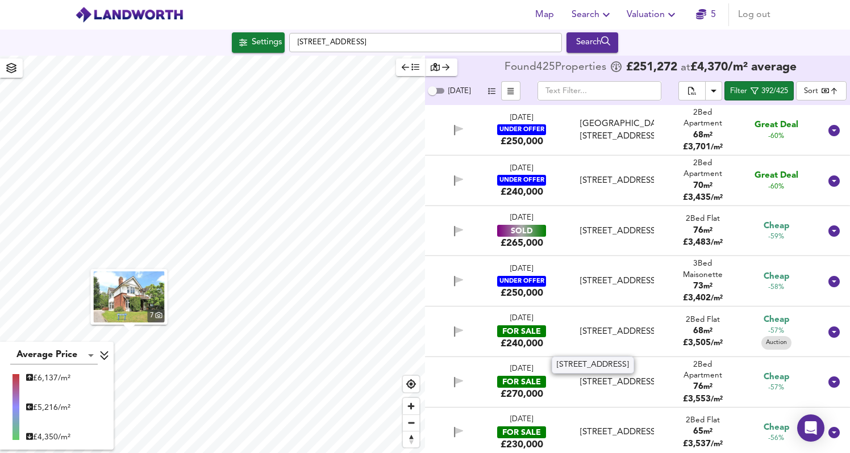
click at [653, 338] on div "[STREET_ADDRESS]" at bounding box center [617, 332] width 82 height 12
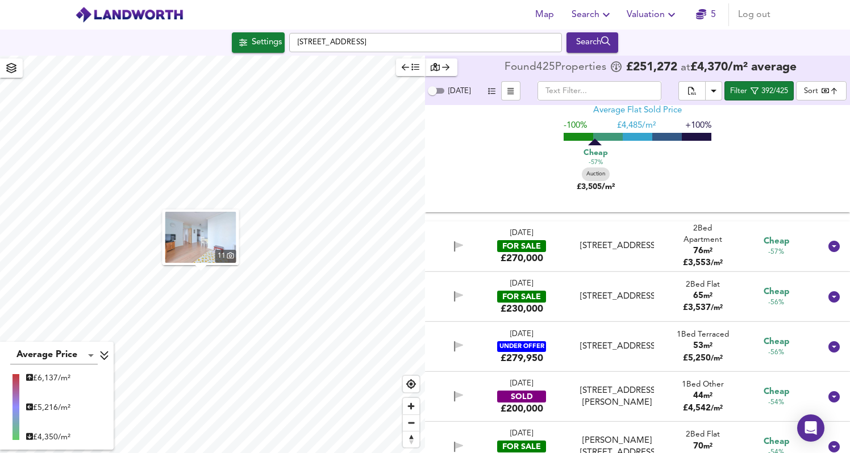
scroll to position [3735, 0]
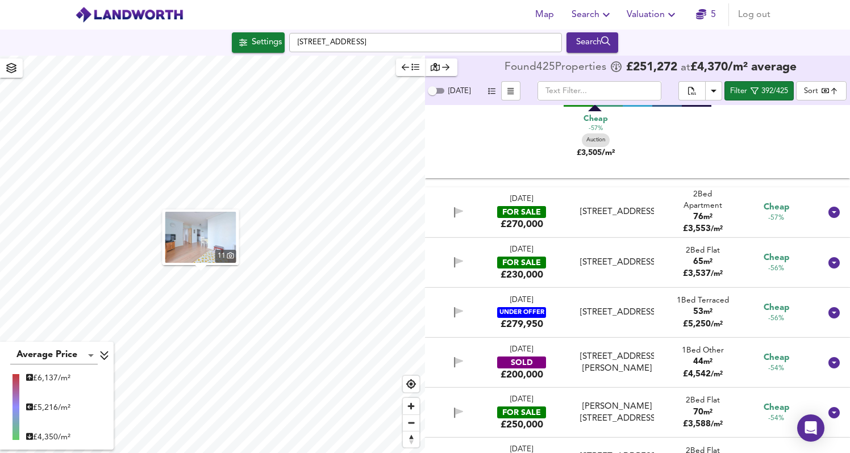
click at [634, 206] on div "[STREET_ADDRESS]" at bounding box center [616, 212] width 73 height 12
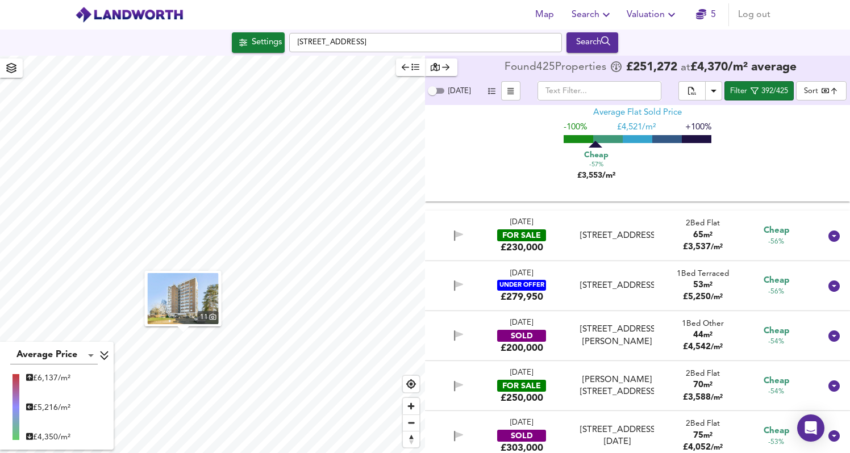
scroll to position [4001, 0]
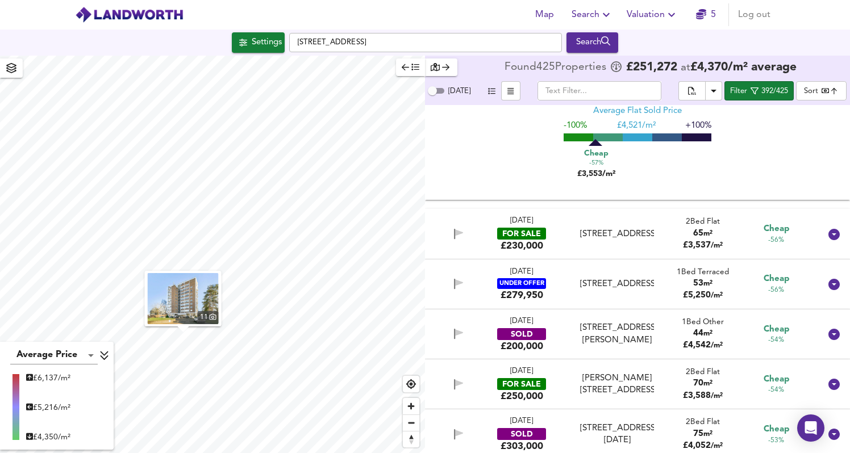
click at [640, 240] on div "[STREET_ADDRESS]" at bounding box center [616, 234] width 73 height 12
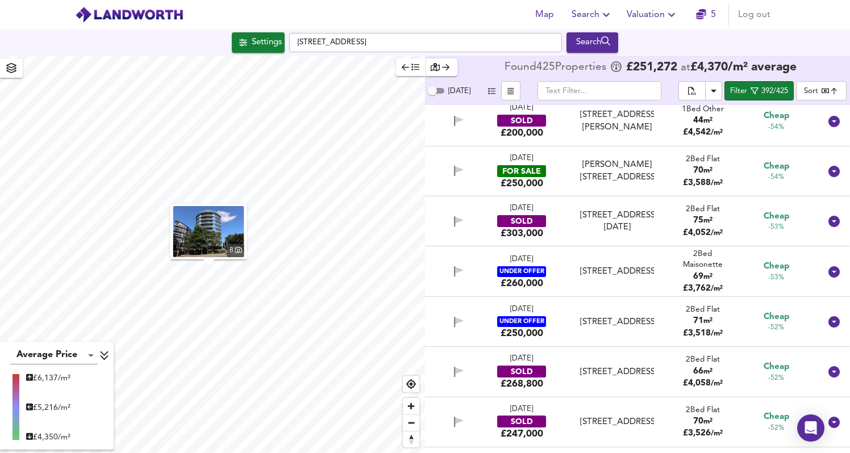
scroll to position [4453, 0]
click at [640, 177] on div "[PERSON_NAME][STREET_ADDRESS]" at bounding box center [616, 171] width 73 height 24
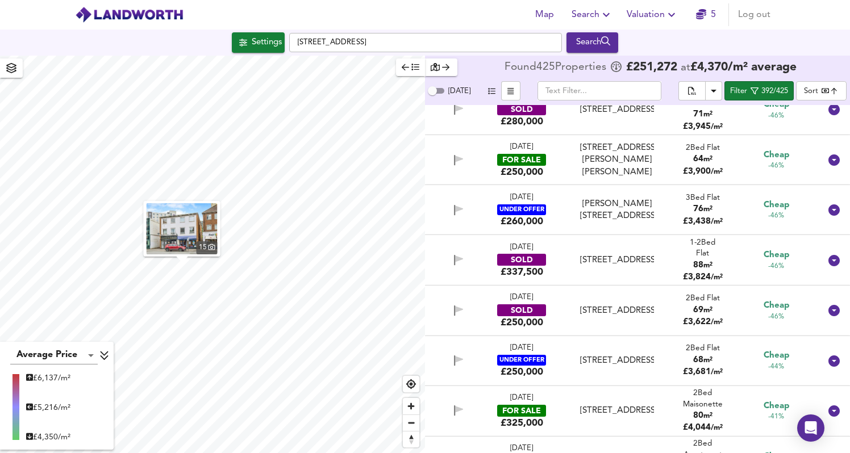
scroll to position [5714, 0]
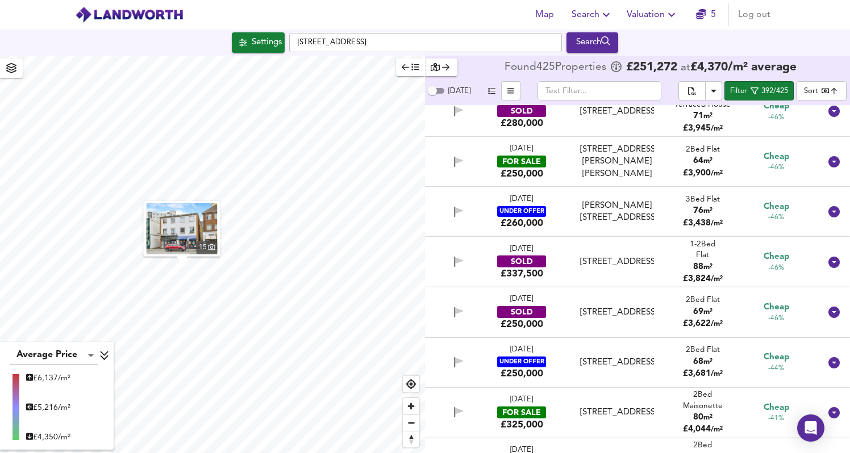
click at [640, 177] on div "[STREET_ADDRESS][PERSON_NAME][PERSON_NAME]" at bounding box center [616, 162] width 73 height 36
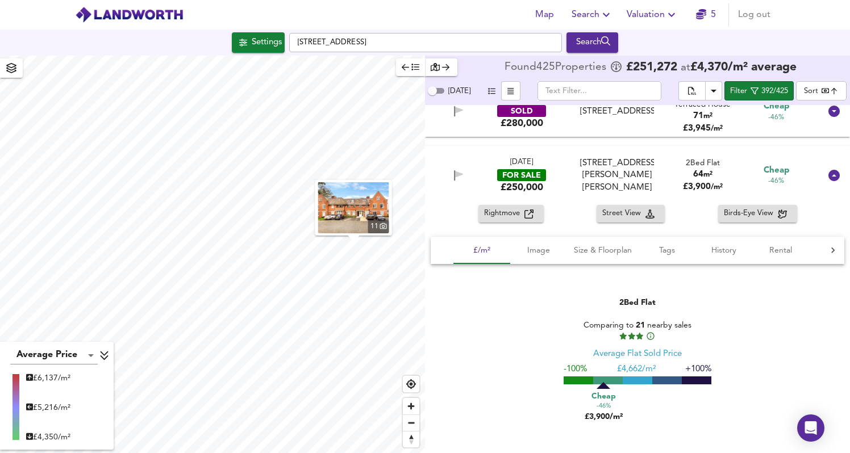
click at [518, 219] on span "Rightmove" at bounding box center [504, 213] width 40 height 13
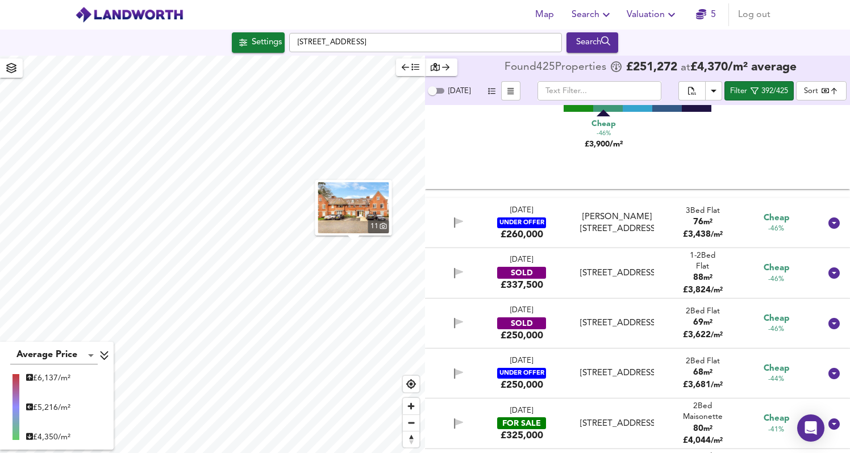
scroll to position [6240, 0]
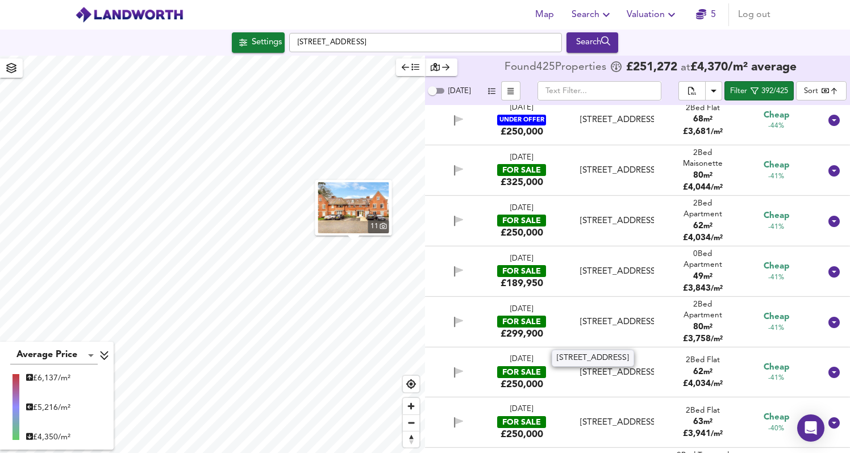
click at [615, 320] on div "[STREET_ADDRESS]" at bounding box center [616, 322] width 73 height 12
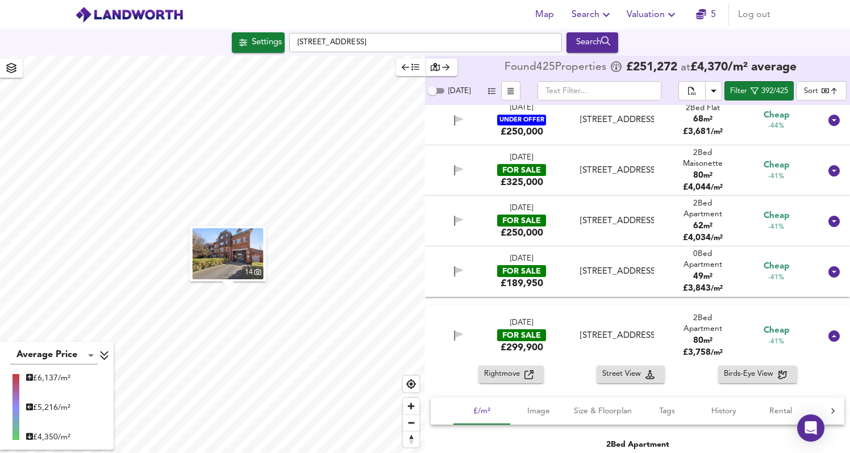
click at [627, 258] on div "[DATE] FOR SALE £189,950 Woking, GU21 6LF Woking, GU21 6LF 0 Bed Apartment 49 m…" at bounding box center [637, 272] width 425 height 51
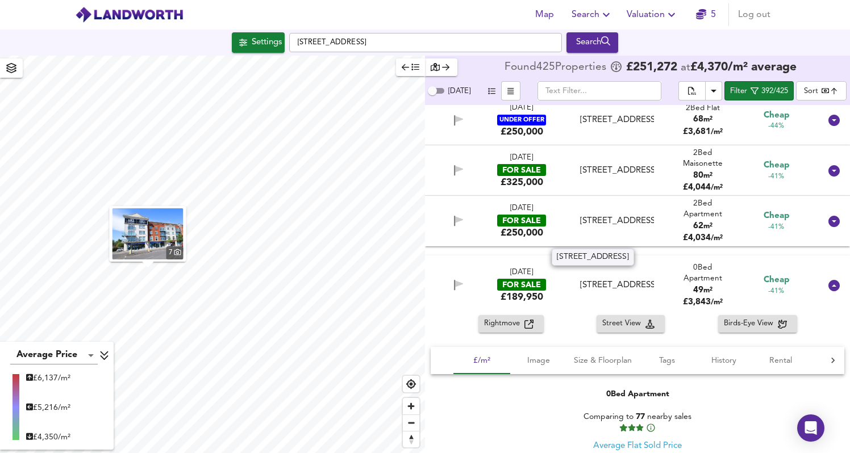
click at [639, 227] on div "[STREET_ADDRESS]" at bounding box center [616, 221] width 73 height 12
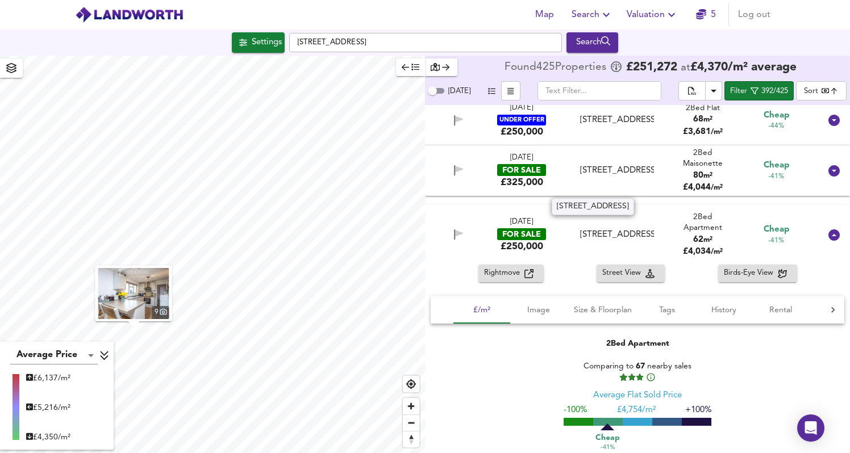
click at [640, 177] on div "[STREET_ADDRESS]" at bounding box center [616, 171] width 73 height 12
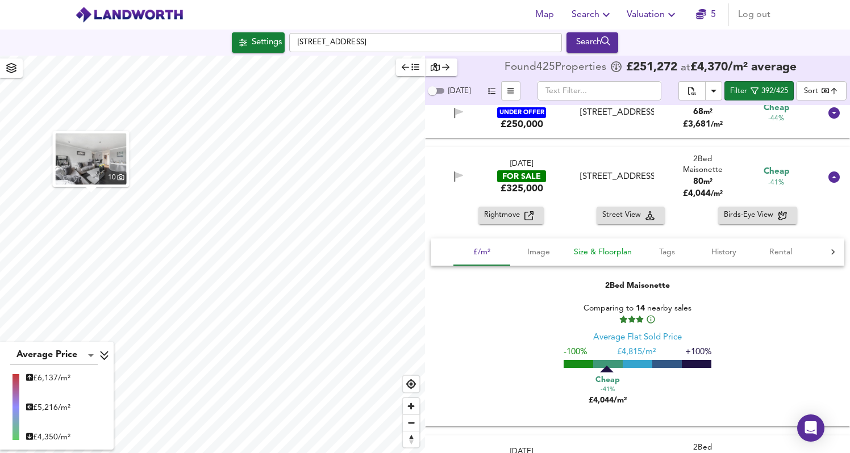
scroll to position [6246, 0]
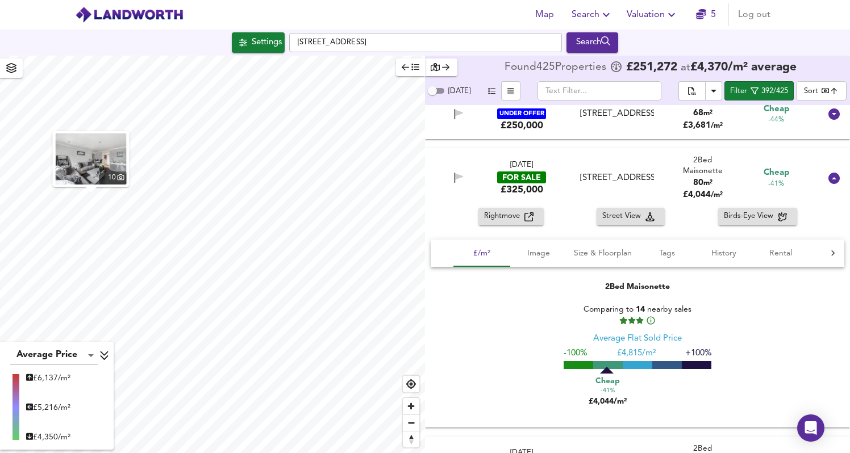
click at [504, 220] on span "Rightmove" at bounding box center [504, 216] width 40 height 13
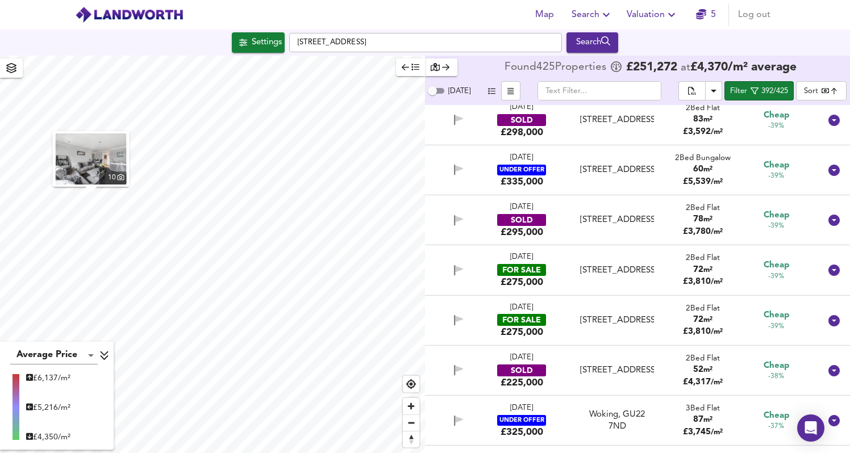
scroll to position [7609, 0]
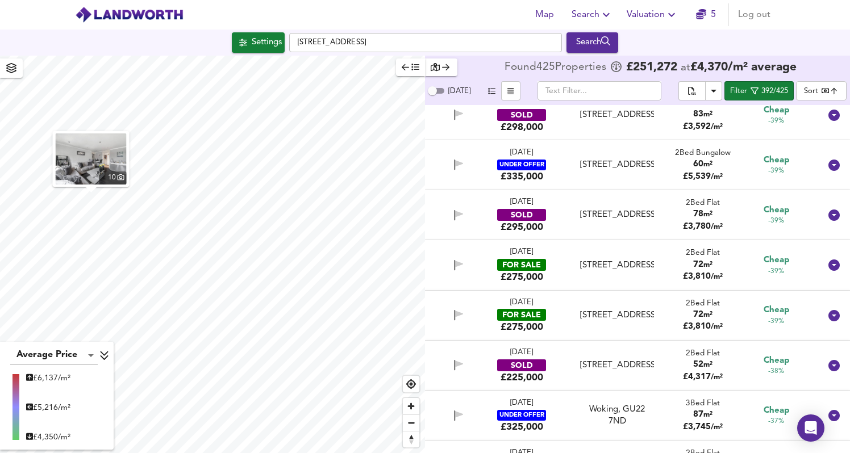
click at [548, 268] on div "[DATE] FOR SALE £275,000" at bounding box center [521, 265] width 78 height 36
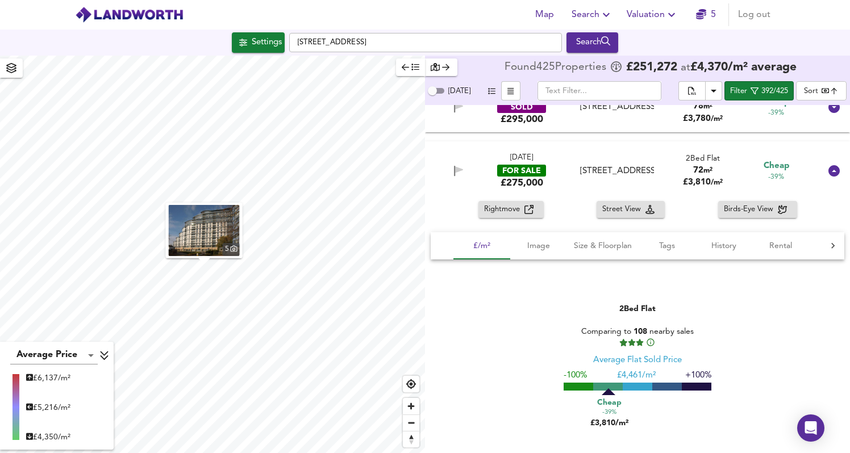
scroll to position [7759, 0]
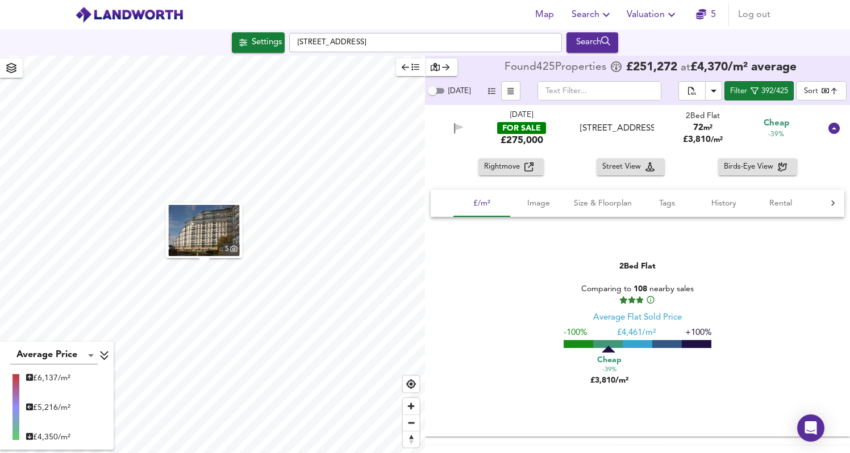
click at [499, 171] on span "Rightmove" at bounding box center [504, 167] width 40 height 13
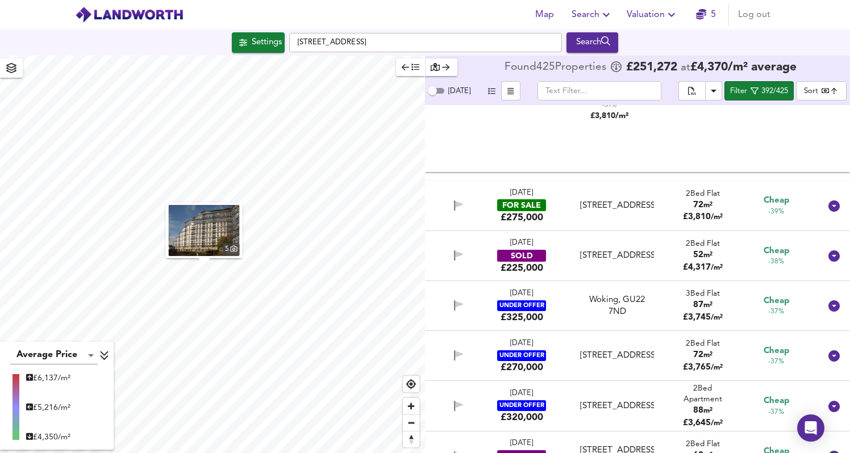
scroll to position [8022, 0]
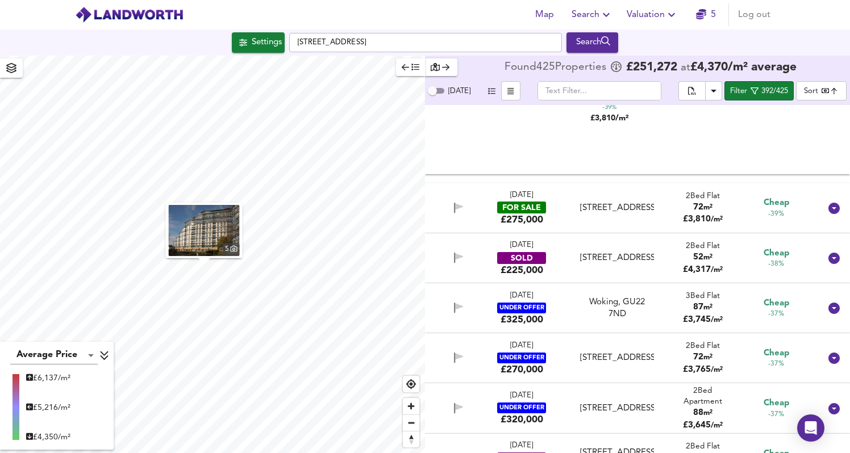
click at [518, 222] on div "£275,000" at bounding box center [522, 220] width 43 height 12
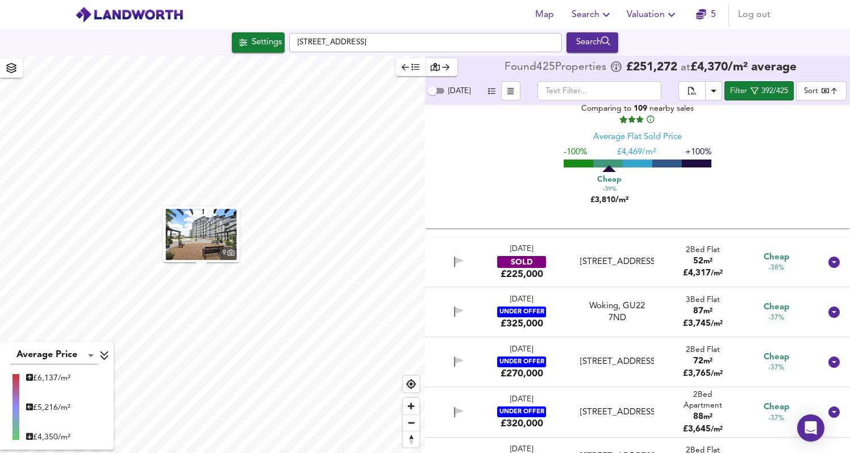
scroll to position [8406, 0]
